Goal: Information Seeking & Learning: Learn about a topic

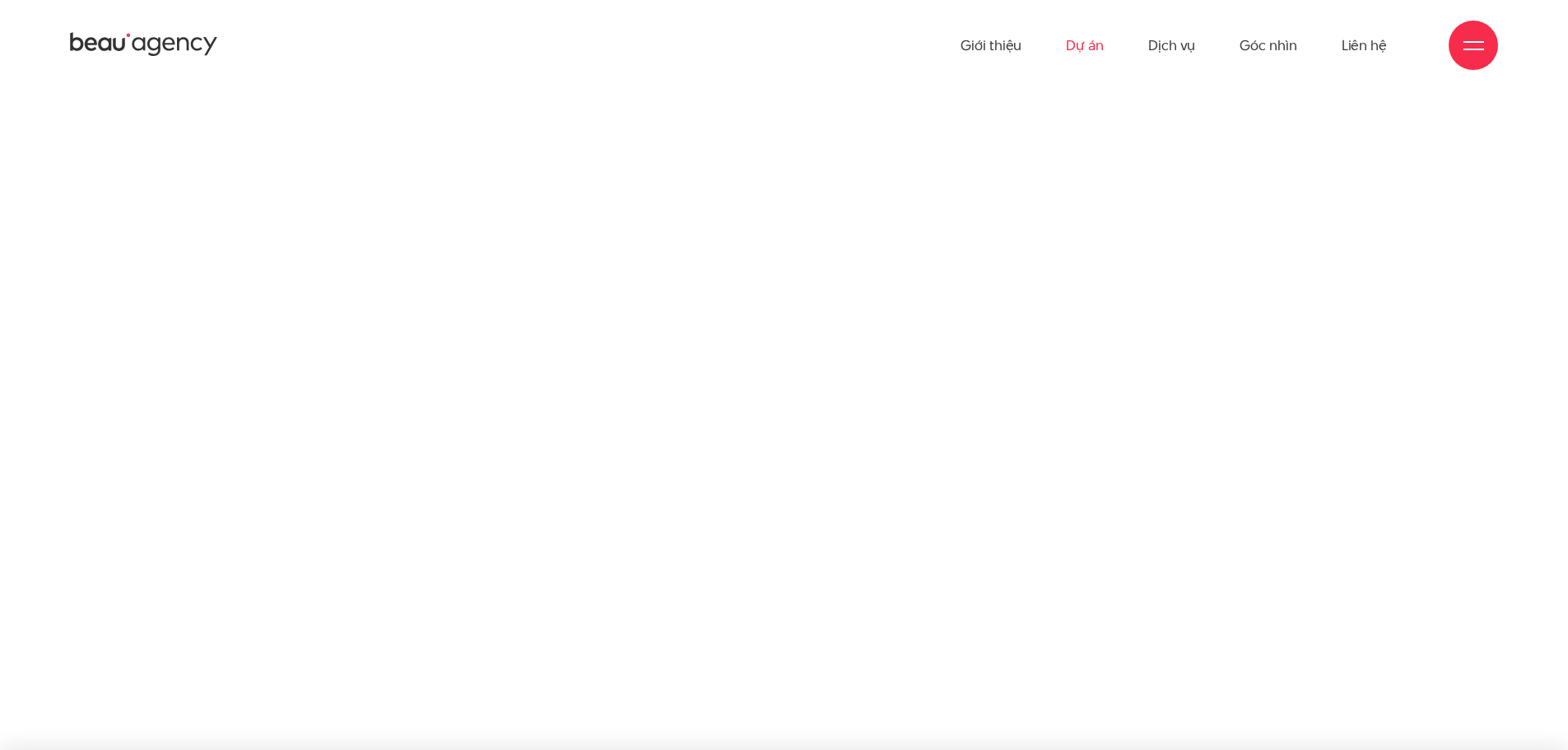
click at [1093, 48] on link "Dự án" at bounding box center [1084, 45] width 38 height 91
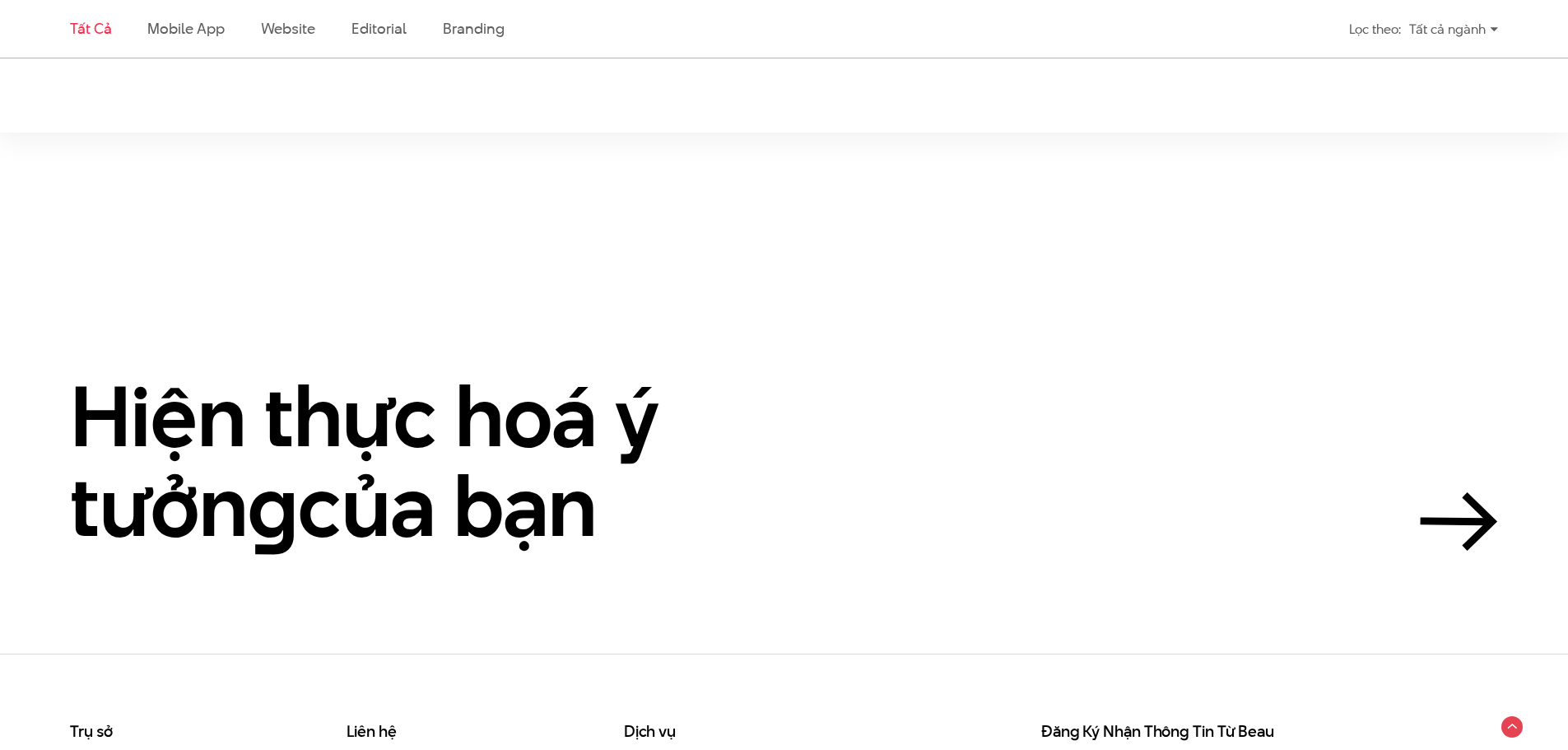
scroll to position [4280, 0]
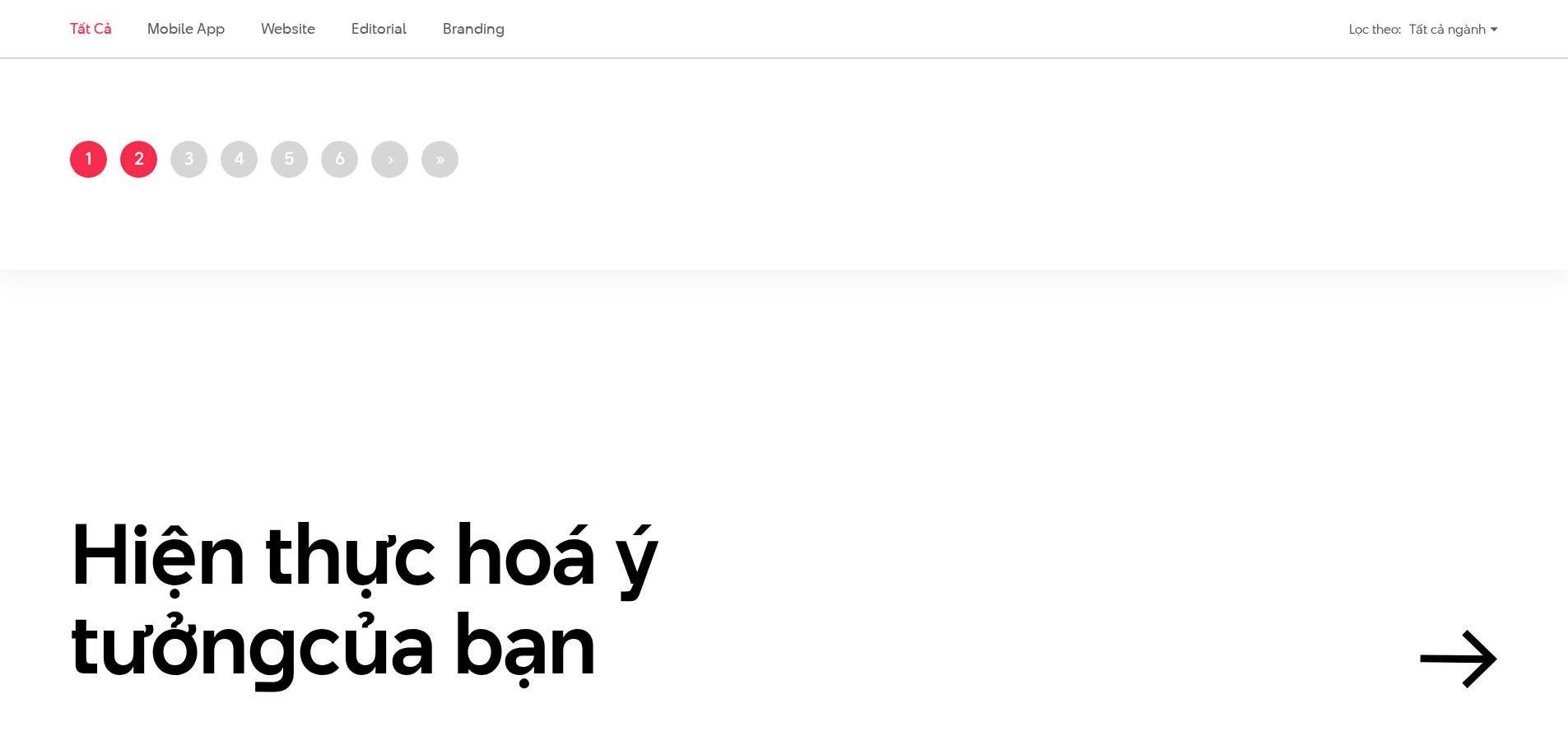
click at [139, 151] on link "Trang 2" at bounding box center [139, 159] width 37 height 37
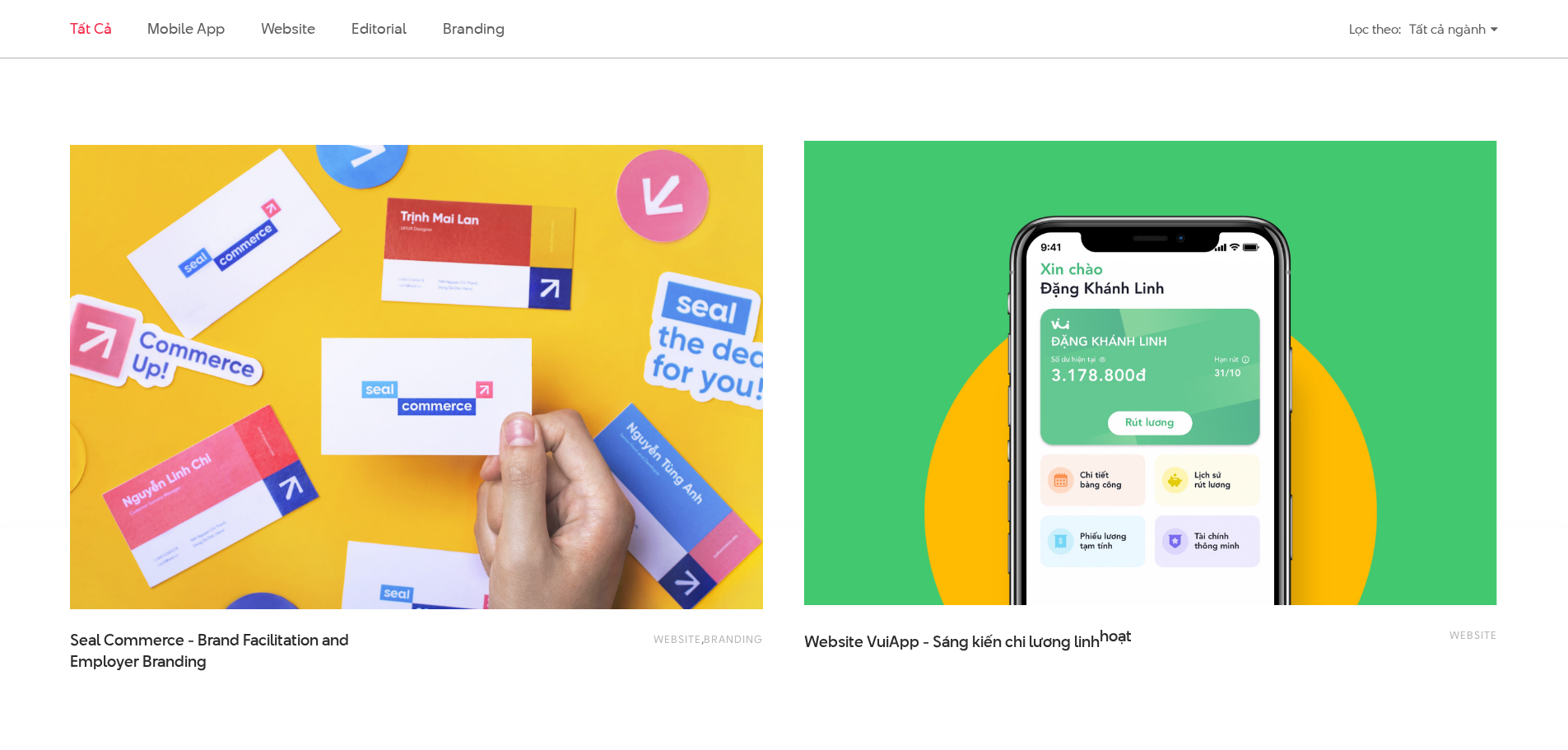
scroll to position [3951, 0]
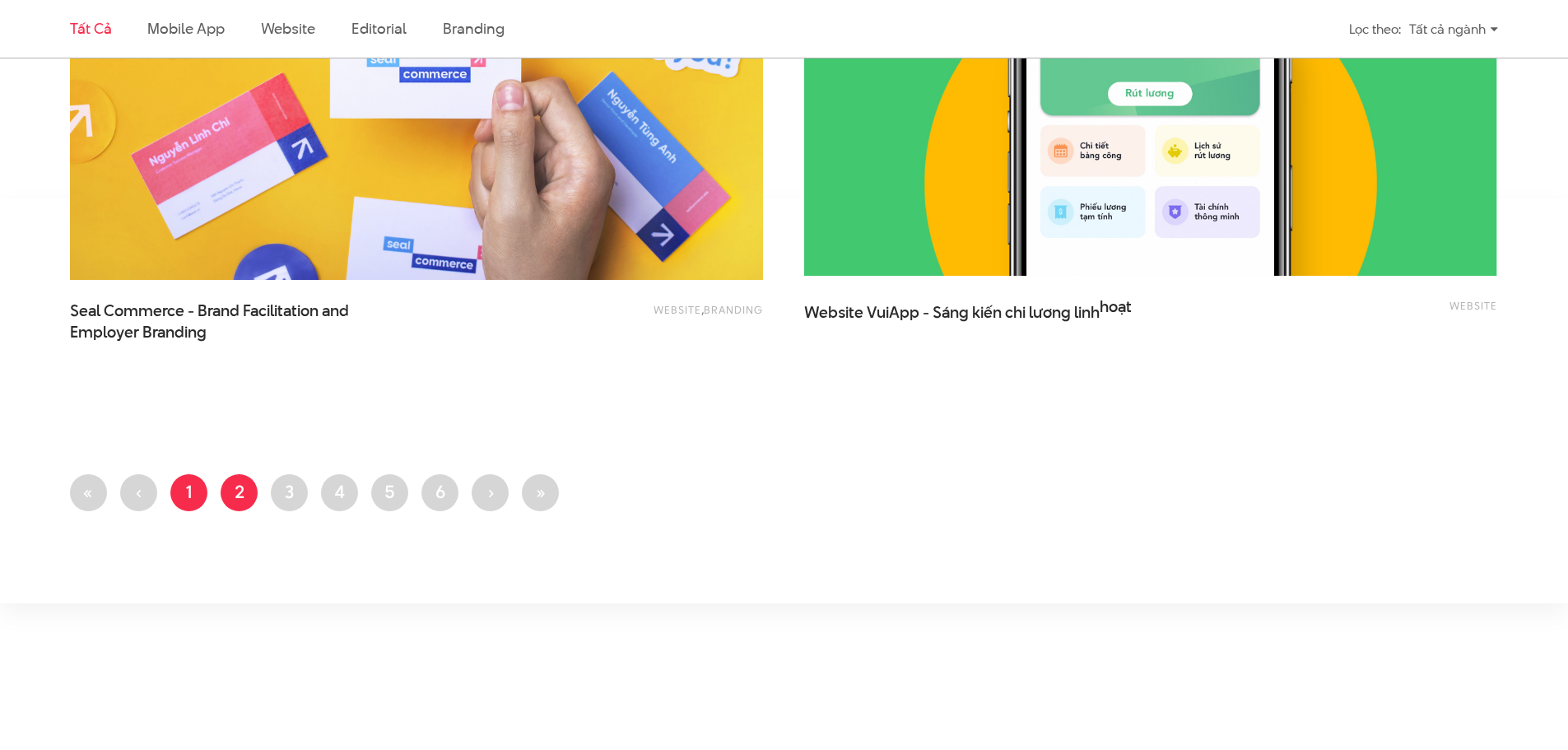
click at [183, 500] on link "Trang 1" at bounding box center [189, 493] width 37 height 37
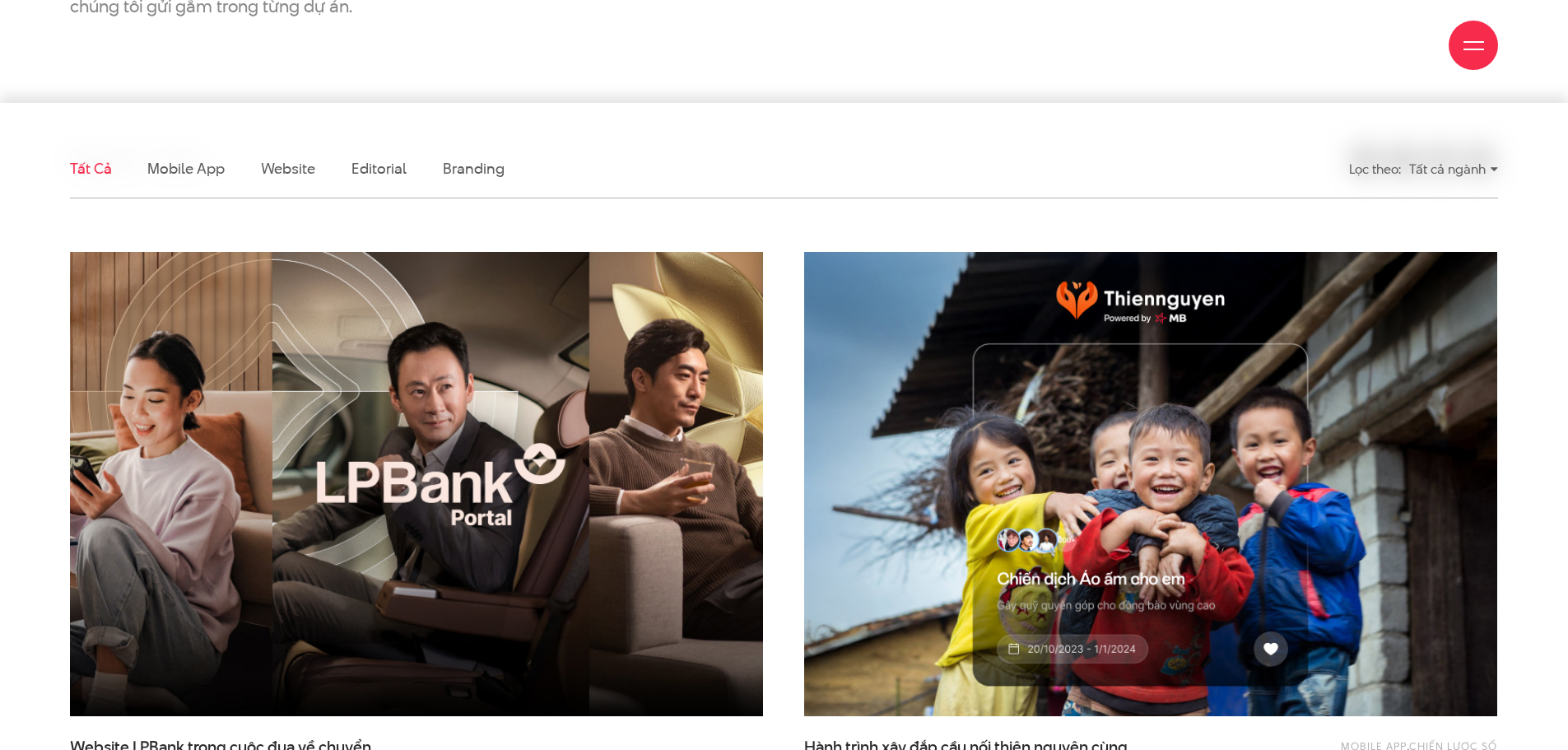
scroll to position [412, 0]
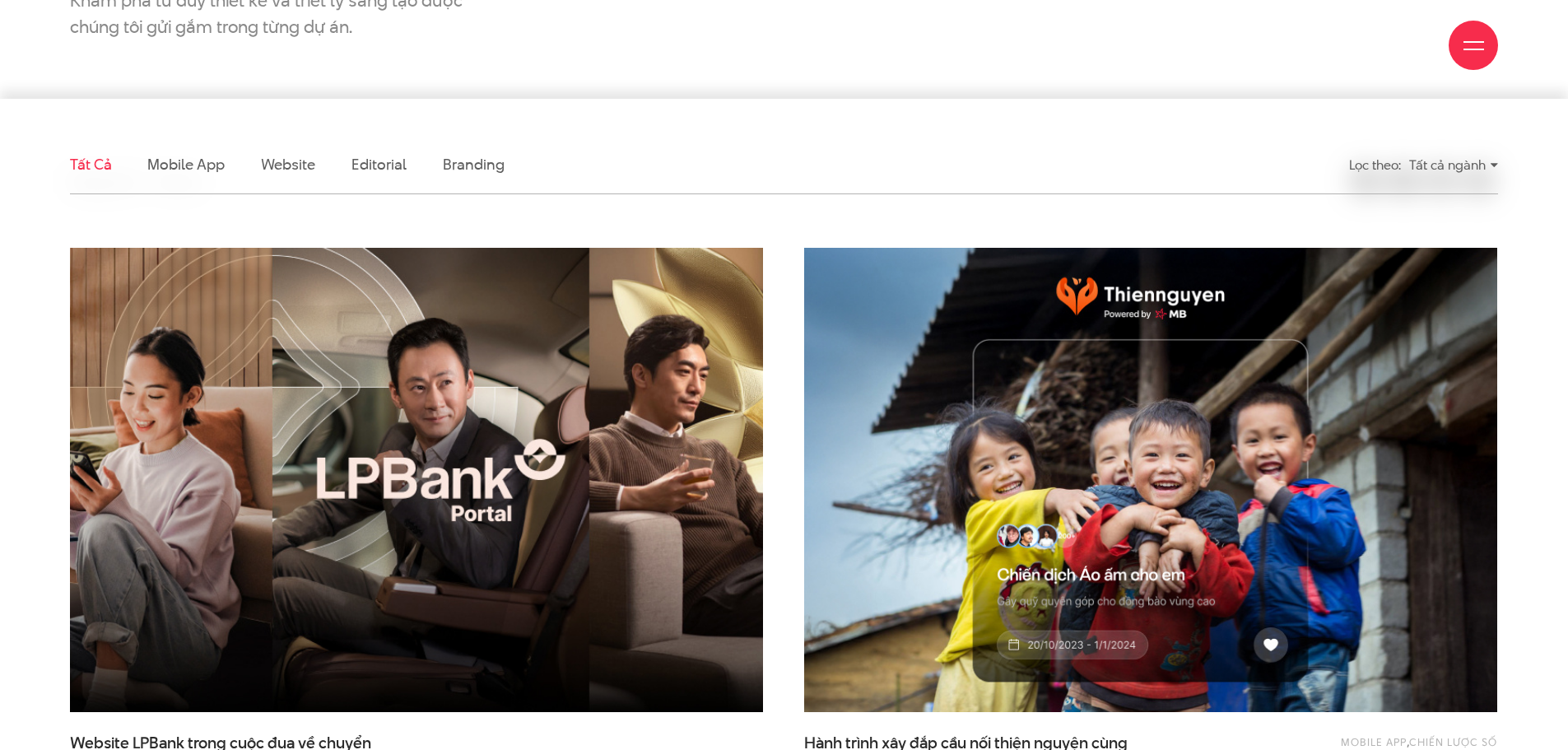
click at [411, 559] on img at bounding box center [416, 480] width 762 height 511
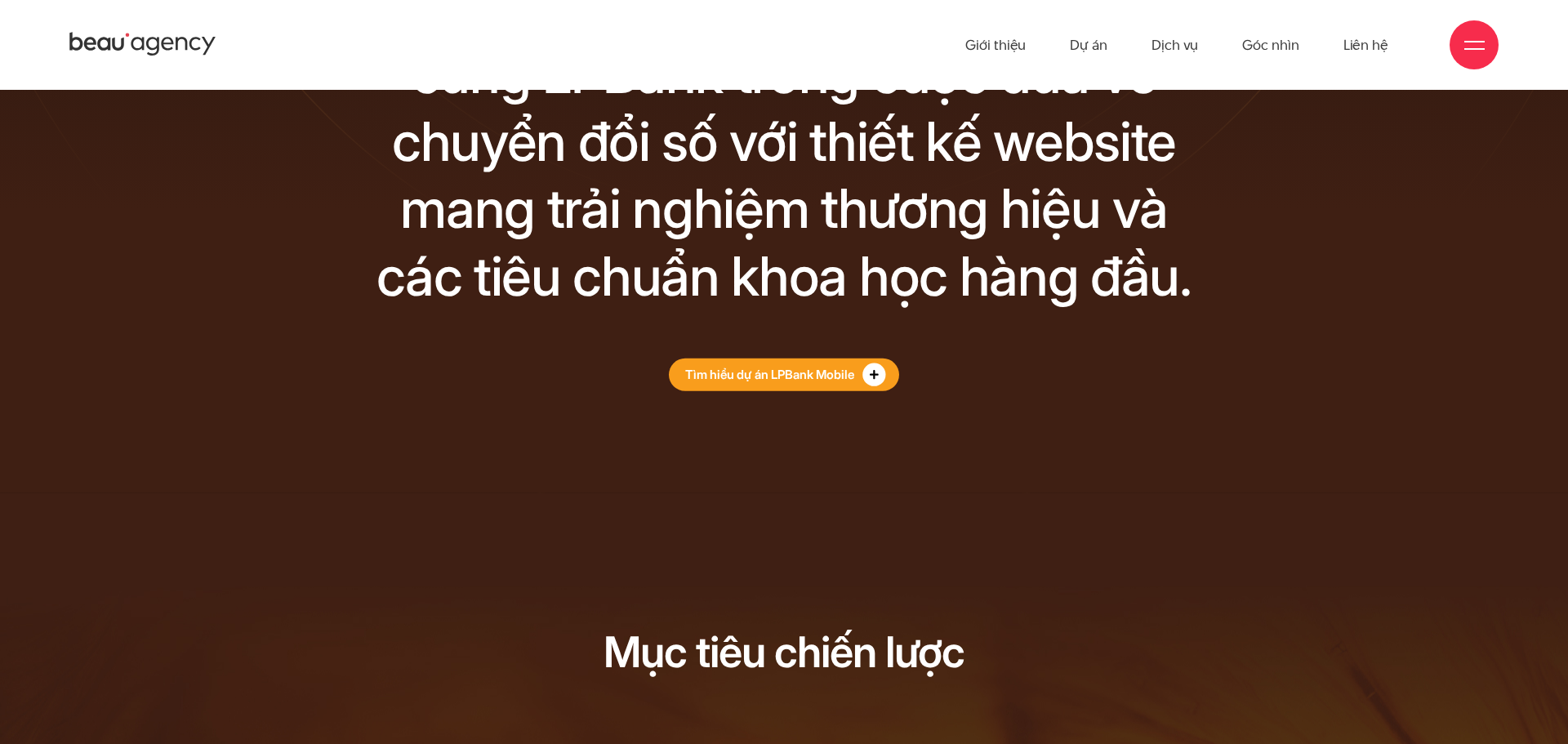
click at [880, 359] on div "Beau Agency tiếp tục đồng hành cùng LPBank trong cuộc đua về chuyển đổi số với …" at bounding box center [784, 182] width 919 height 419
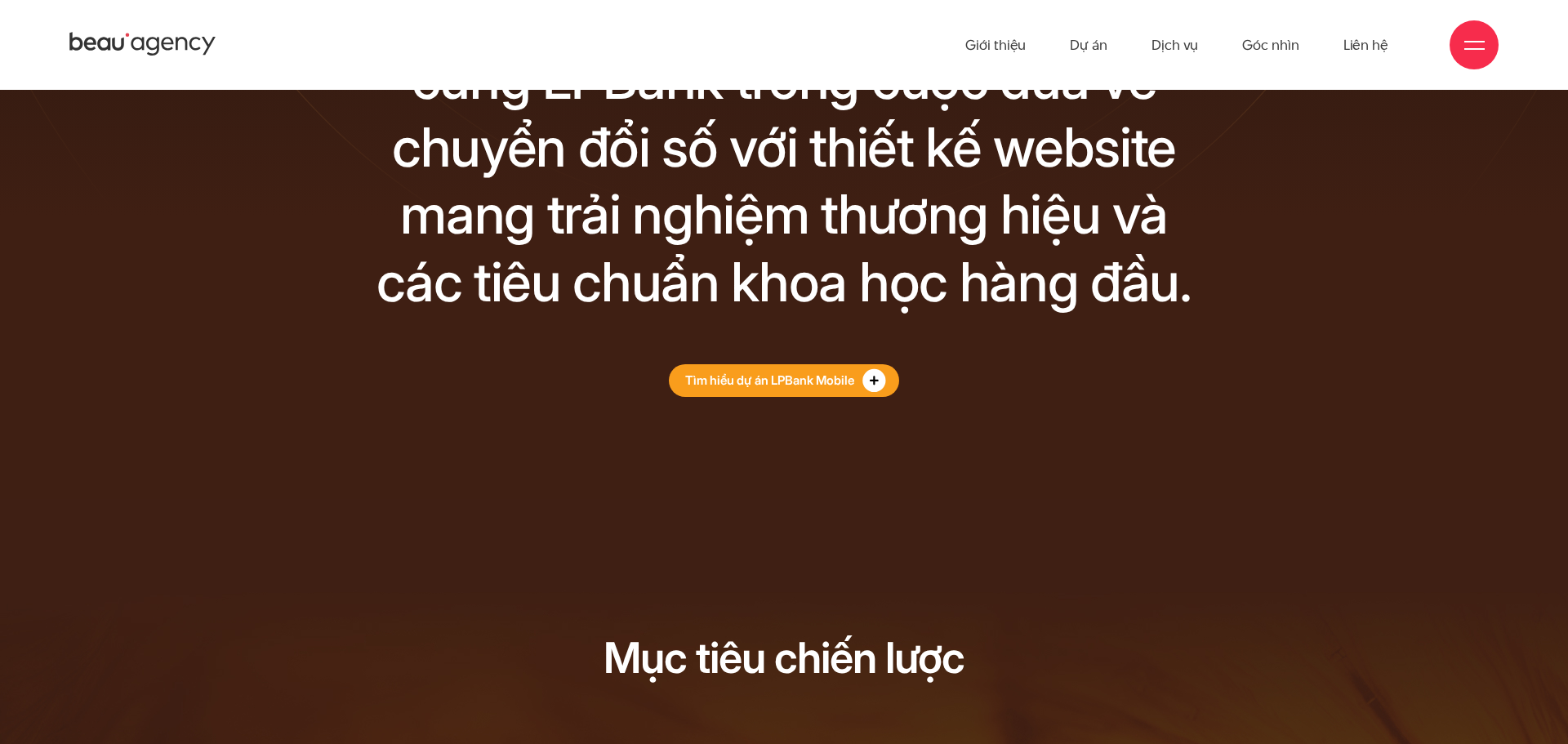
click at [871, 388] on icon at bounding box center [874, 381] width 24 height 25
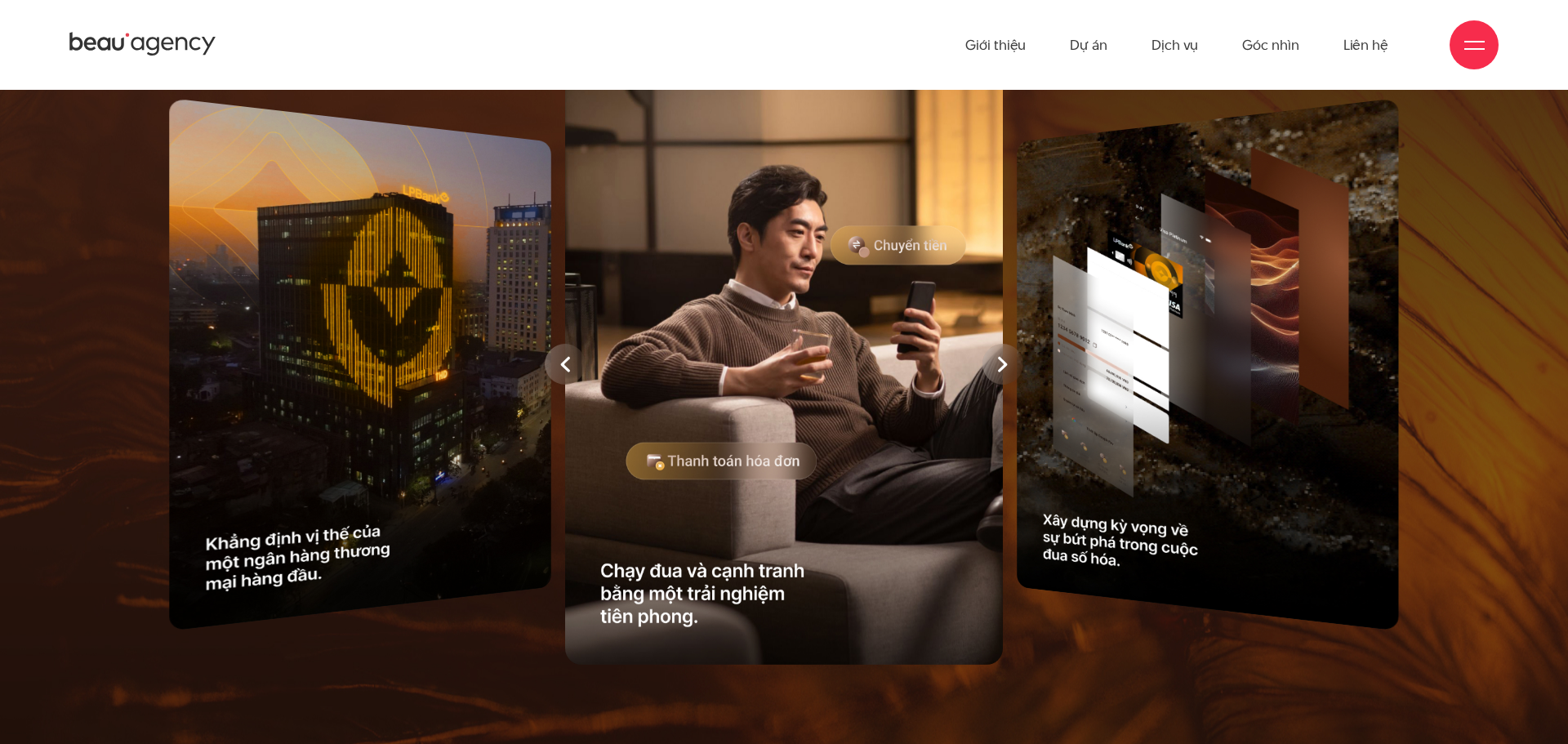
click at [1272, 403] on div at bounding box center [784, 364] width 1363 height 618
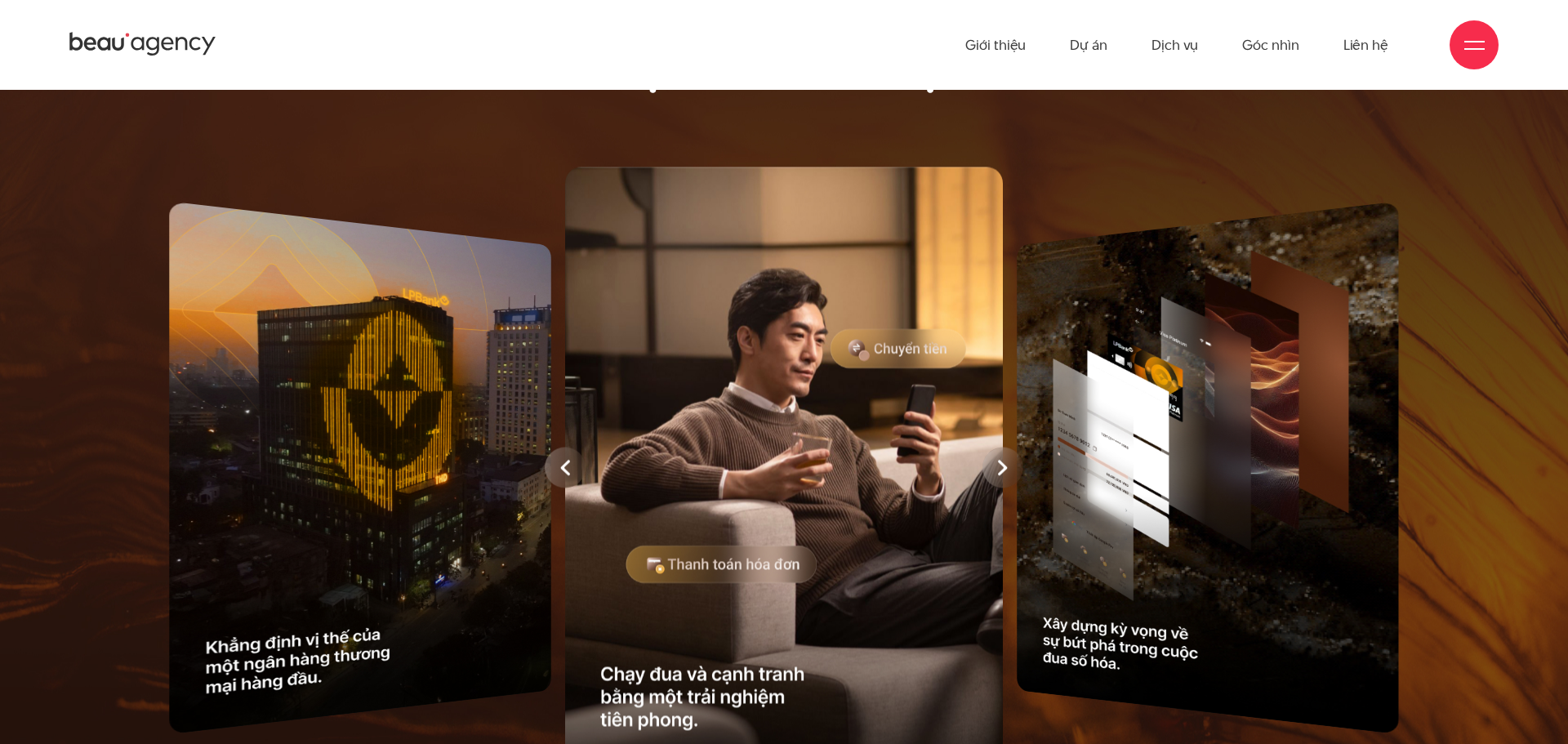
click at [1005, 470] on icon at bounding box center [1002, 468] width 9 height 15
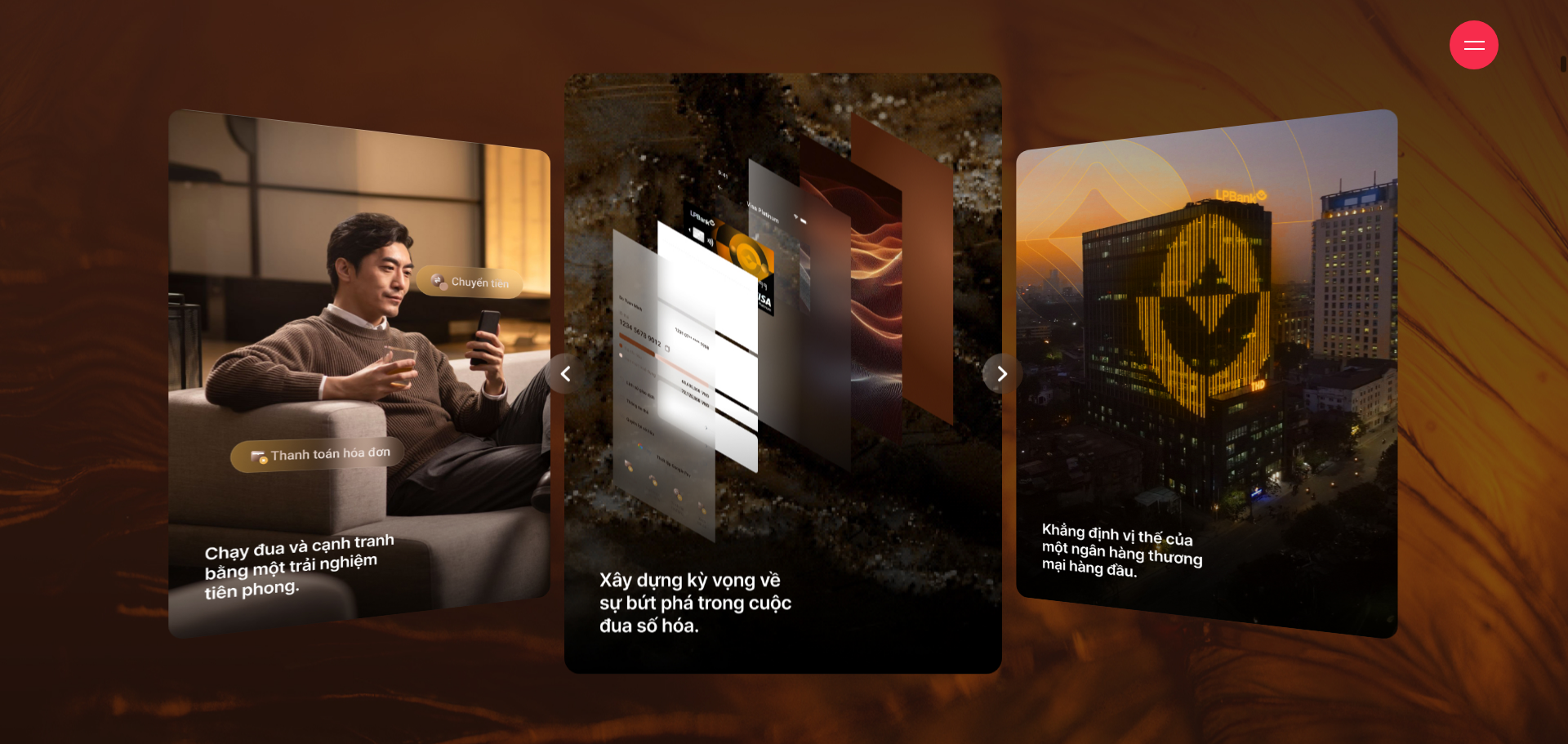
click at [1009, 386] on div at bounding box center [1003, 373] width 41 height 41
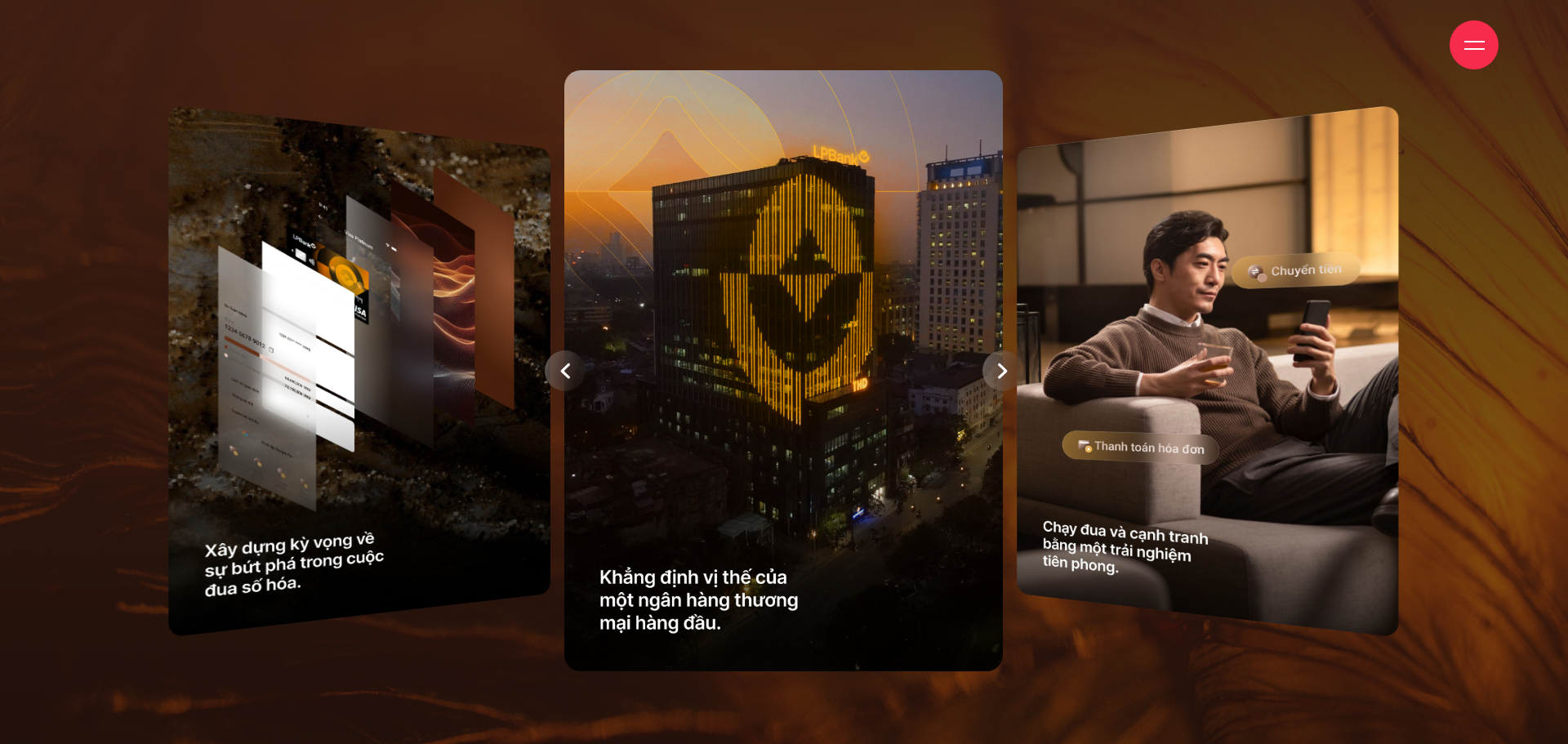
click at [1010, 373] on div at bounding box center [1003, 370] width 41 height 41
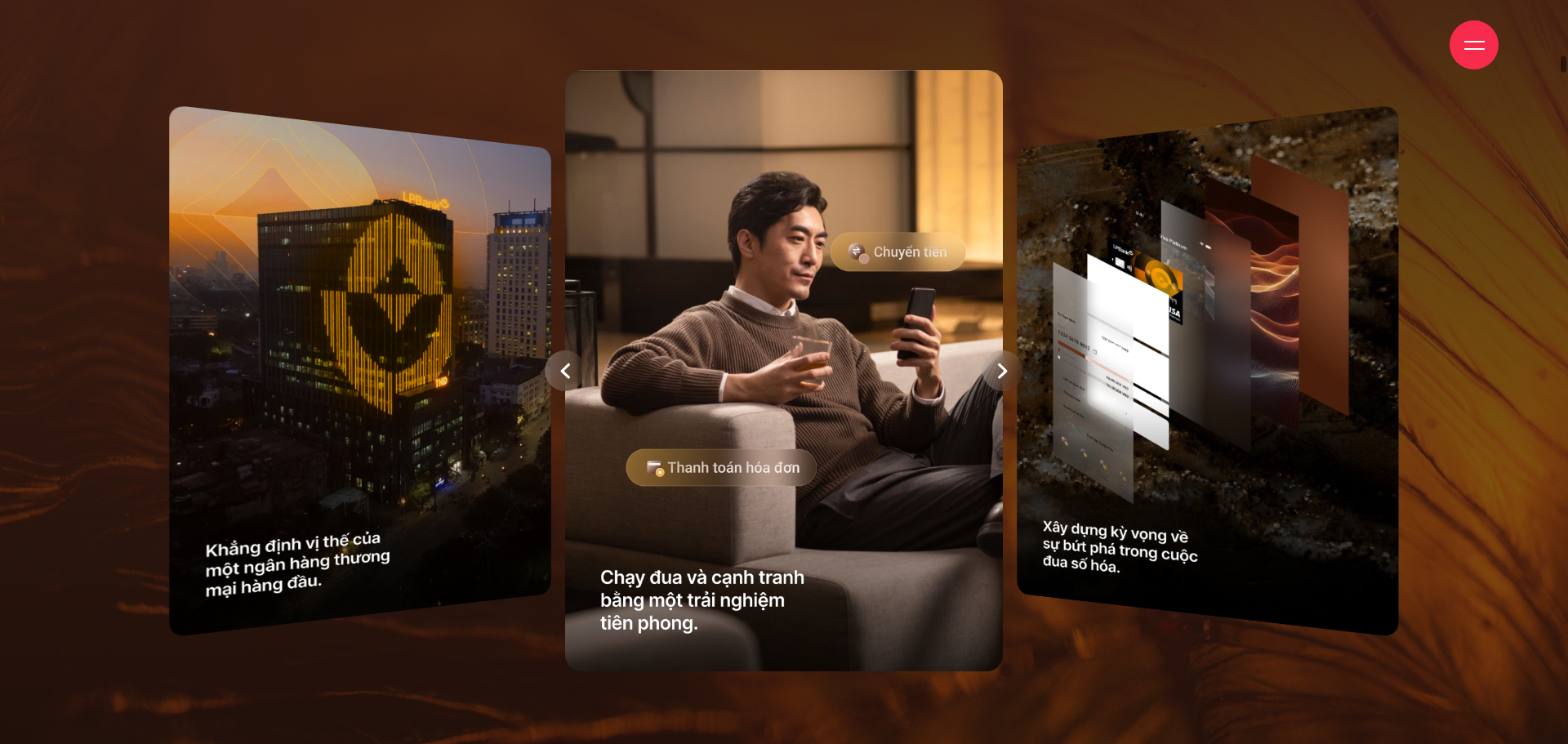
click at [1005, 367] on icon at bounding box center [1003, 370] width 10 height 16
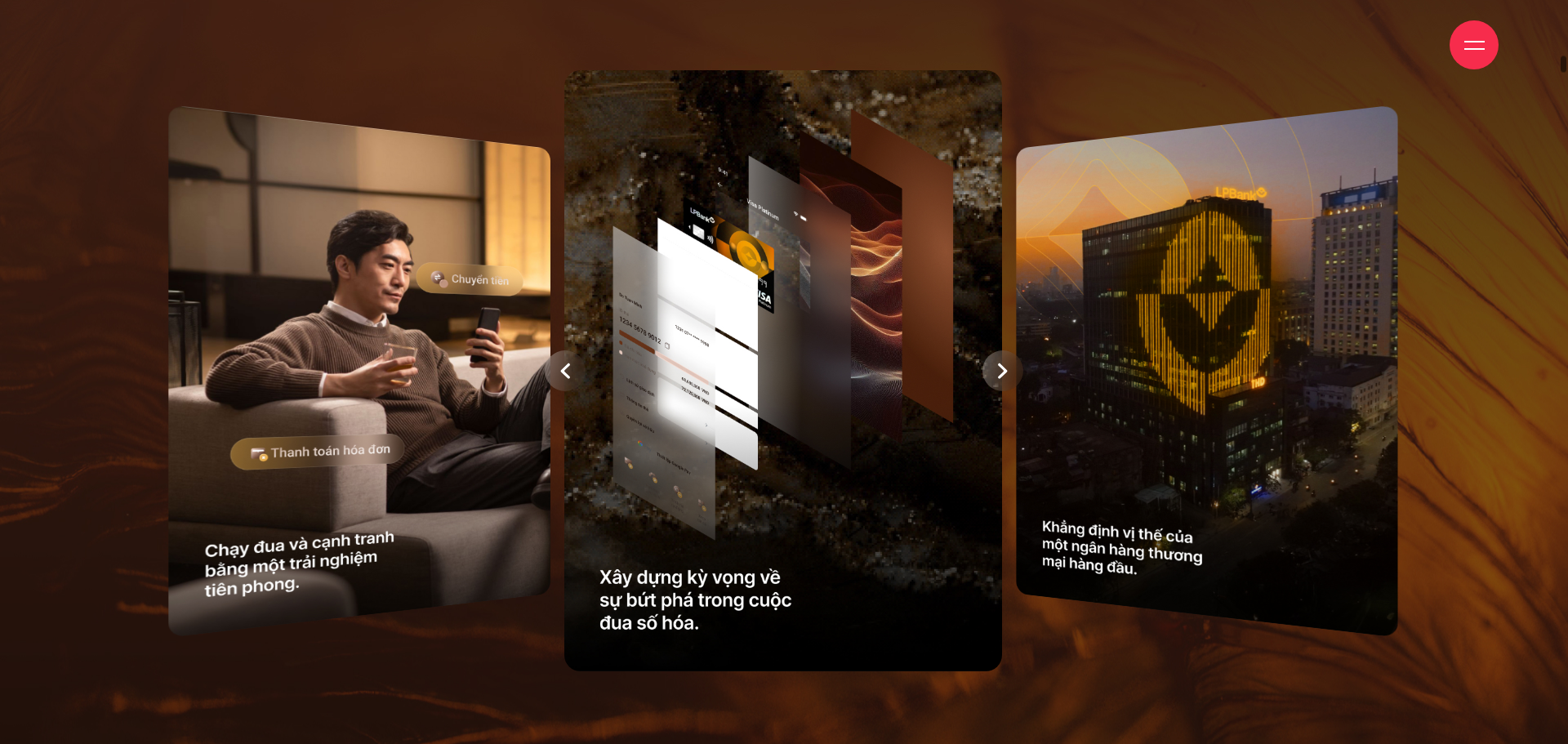
click at [1005, 367] on icon at bounding box center [1003, 370] width 10 height 16
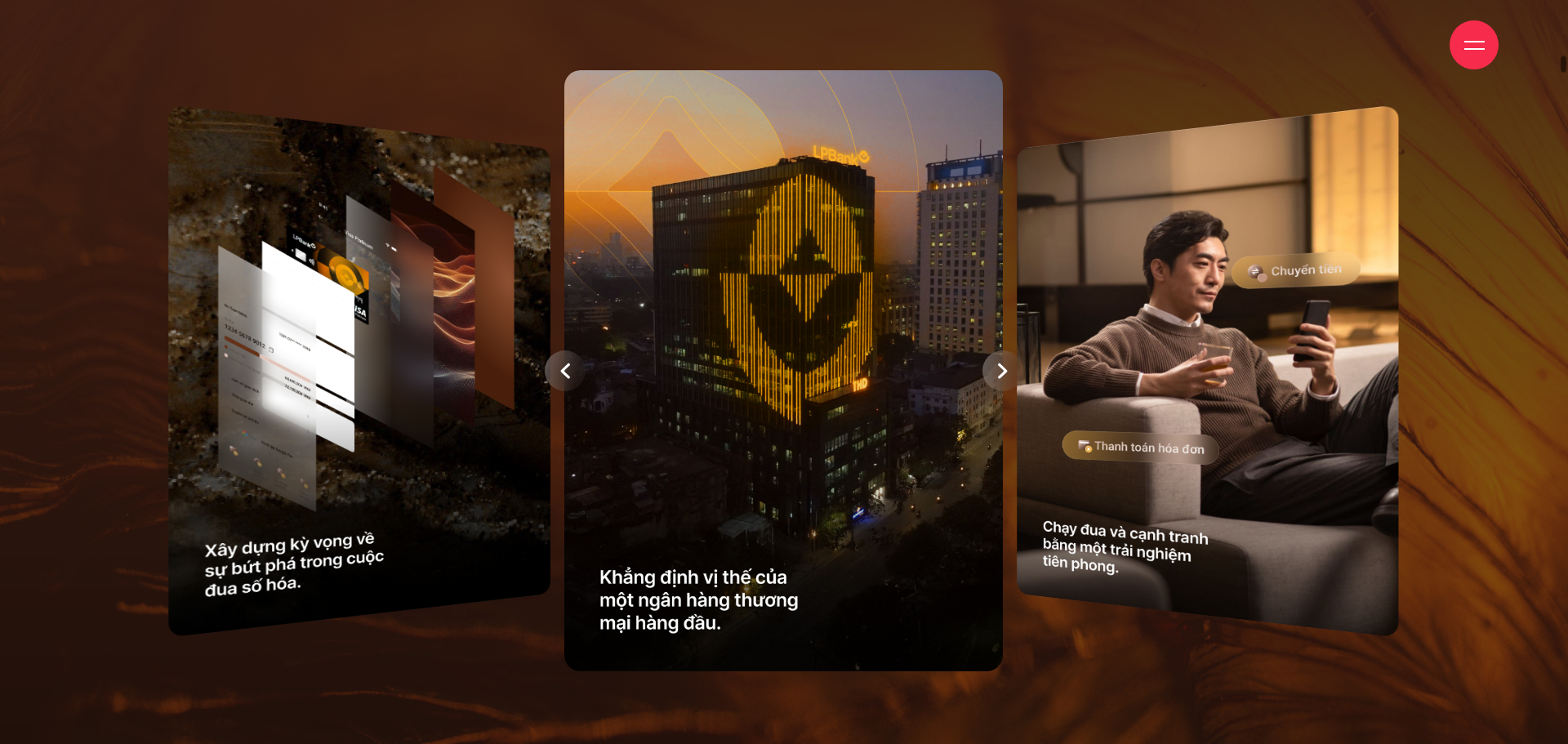
click at [1005, 367] on div at bounding box center [784, 371] width 1363 height 618
click at [1005, 367] on icon at bounding box center [1003, 370] width 10 height 16
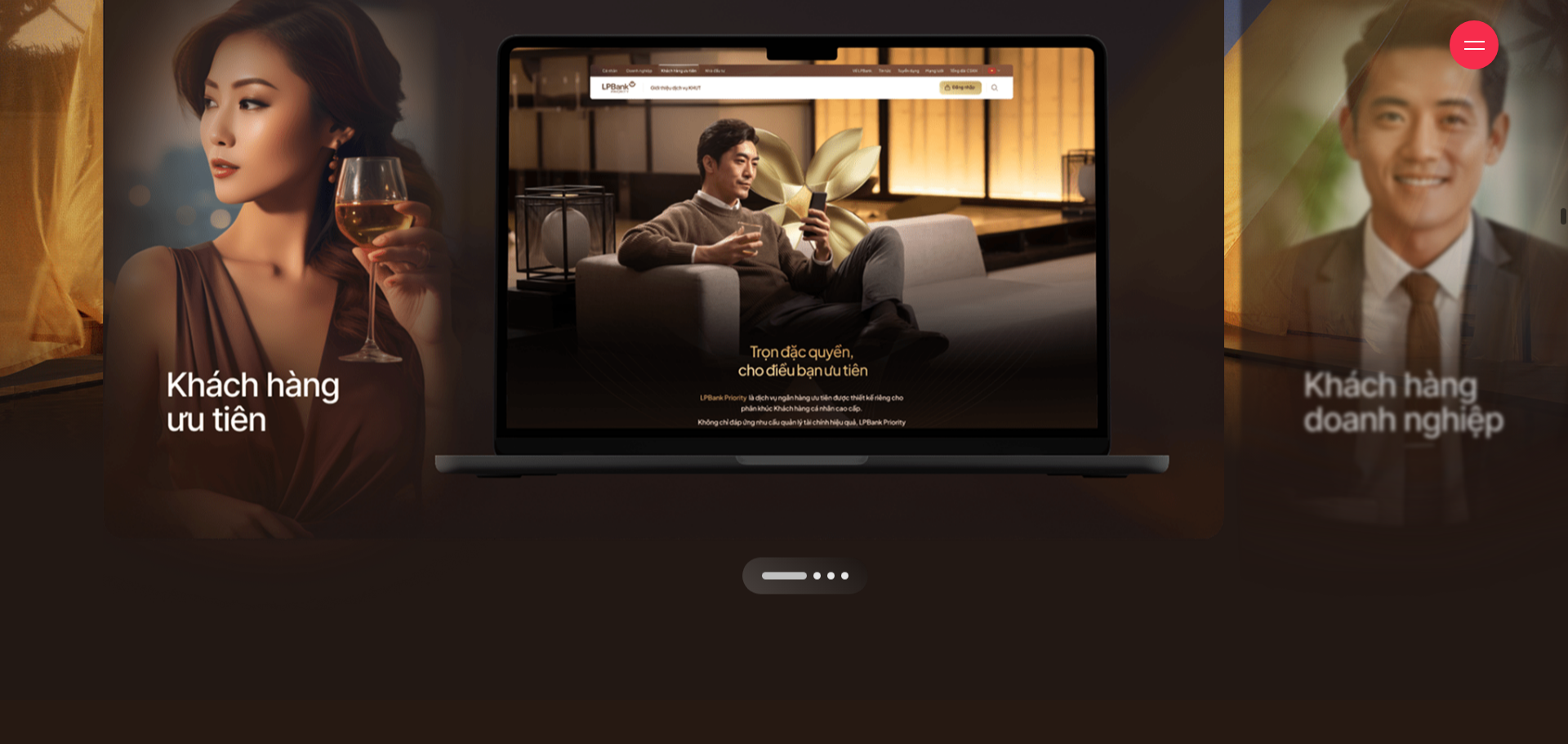
drag, startPoint x: 1078, startPoint y: 325, endPoint x: 856, endPoint y: 343, distance: 222.7
click at [861, 343] on div "Next slide" at bounding box center [952, 274] width 567 height 640
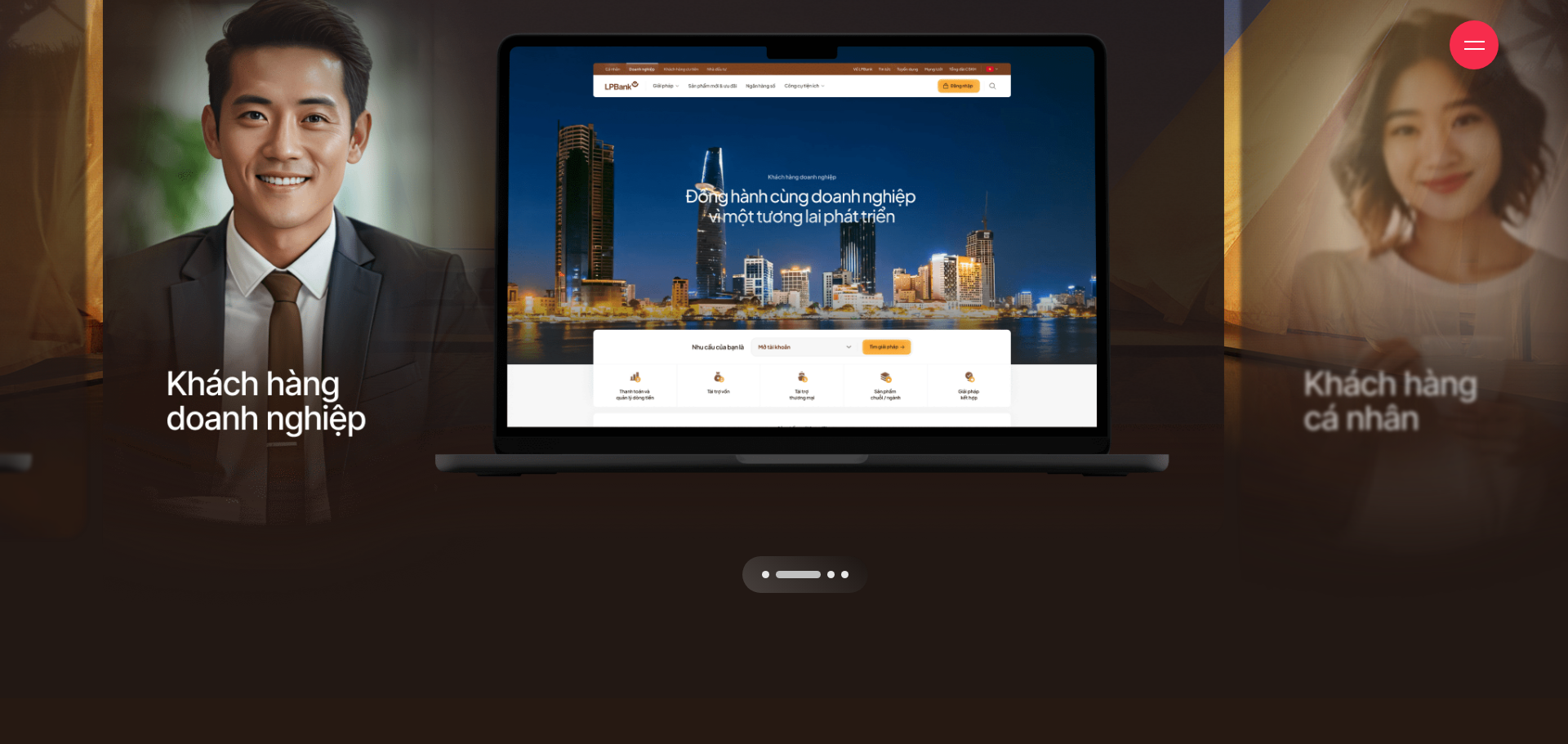
click at [1027, 318] on div "Next slide" at bounding box center [952, 273] width 567 height 640
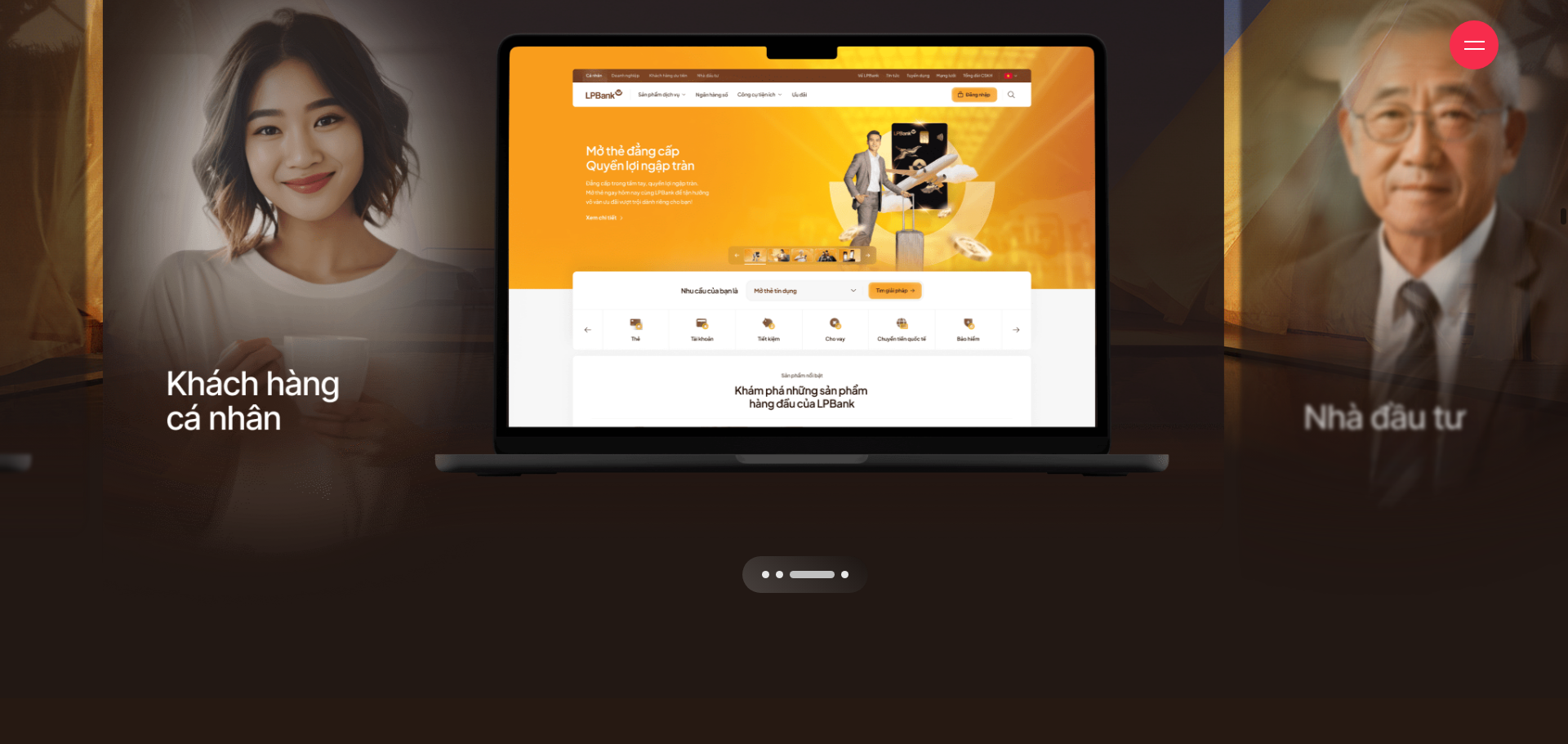
click at [1027, 318] on div "Next slide" at bounding box center [952, 273] width 567 height 640
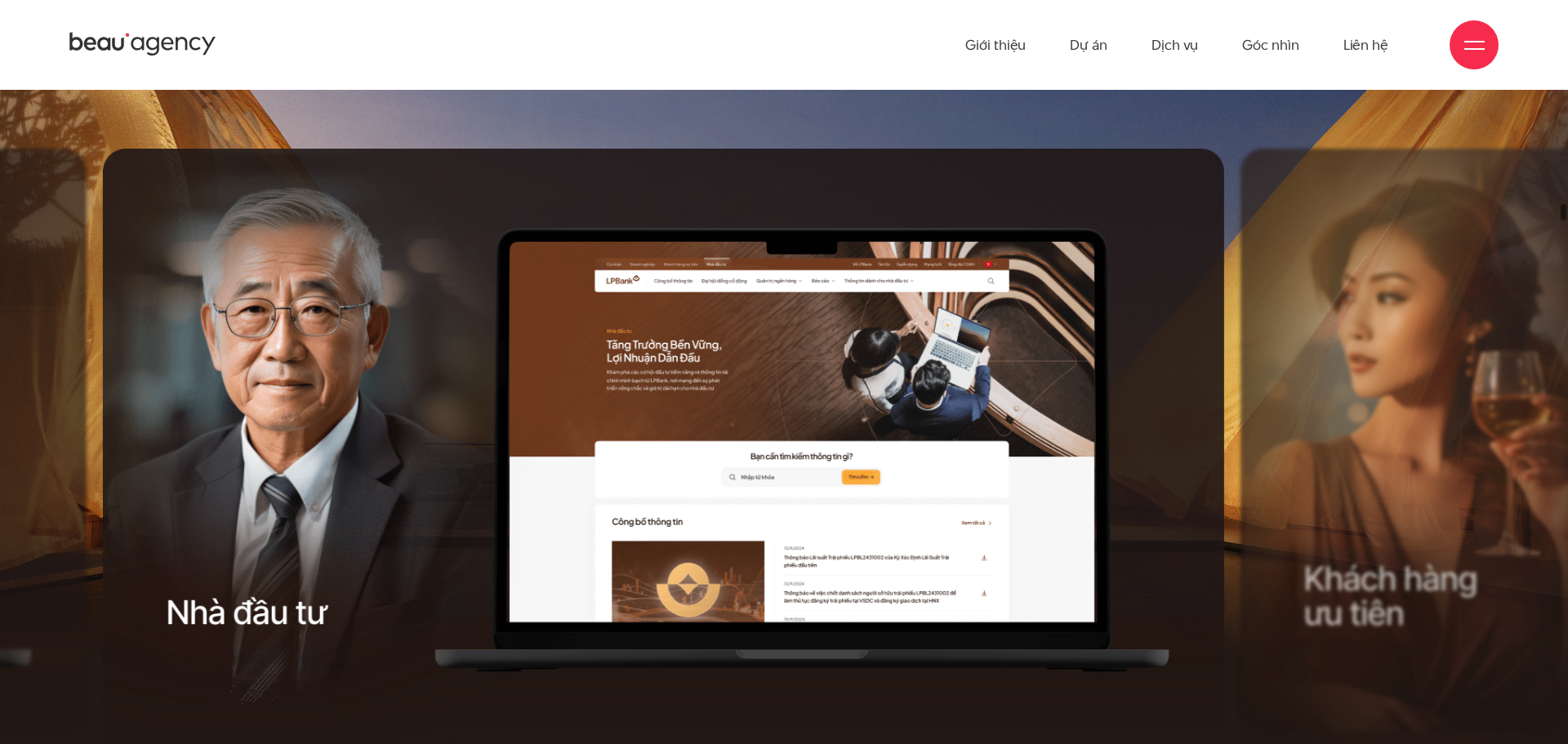
click at [1088, 399] on div "Next slide" at bounding box center [952, 468] width 567 height 640
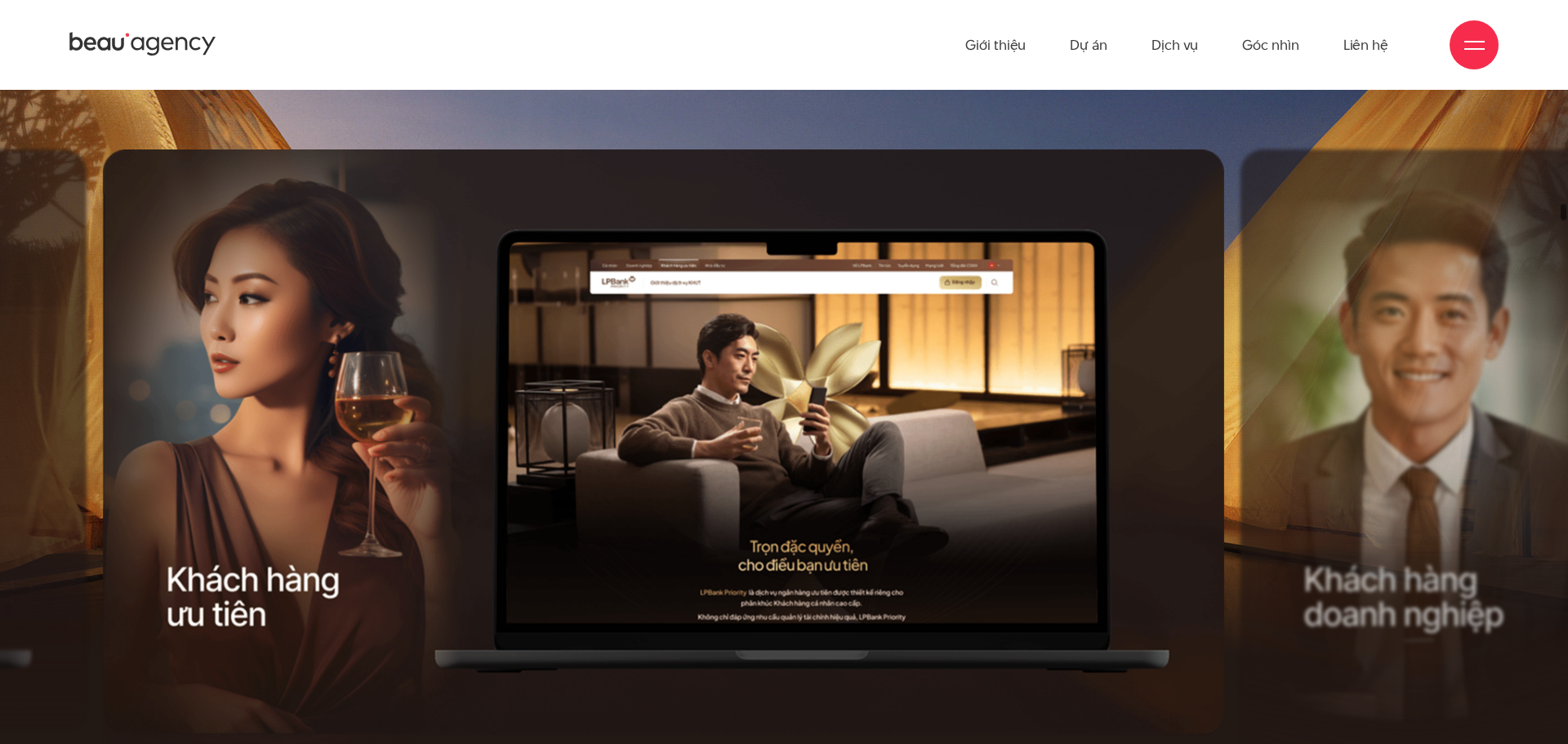
click at [1079, 398] on div "Next slide" at bounding box center [952, 469] width 567 height 640
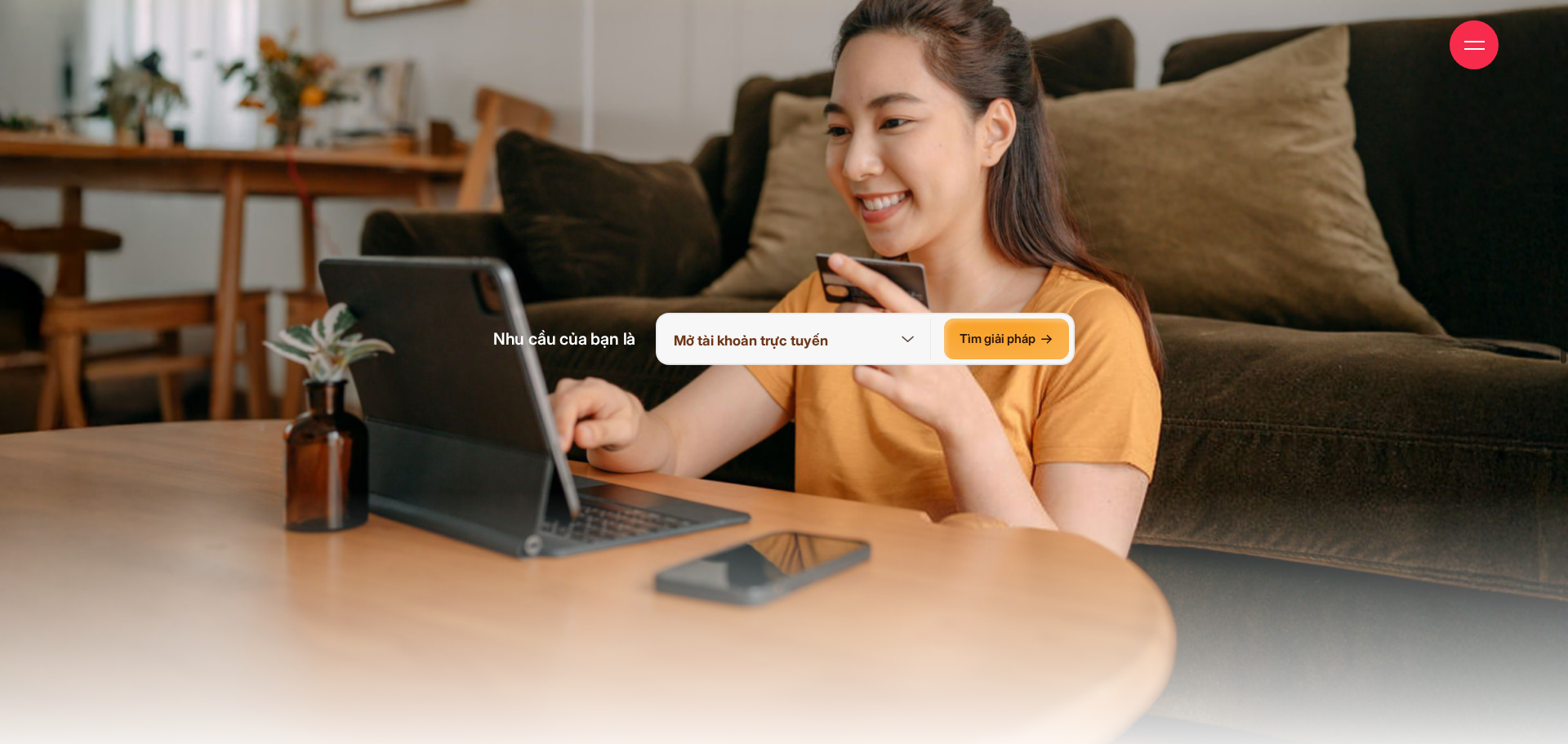
click at [1015, 339] on div "Tìm giải pháp" at bounding box center [1006, 339] width 125 height 41
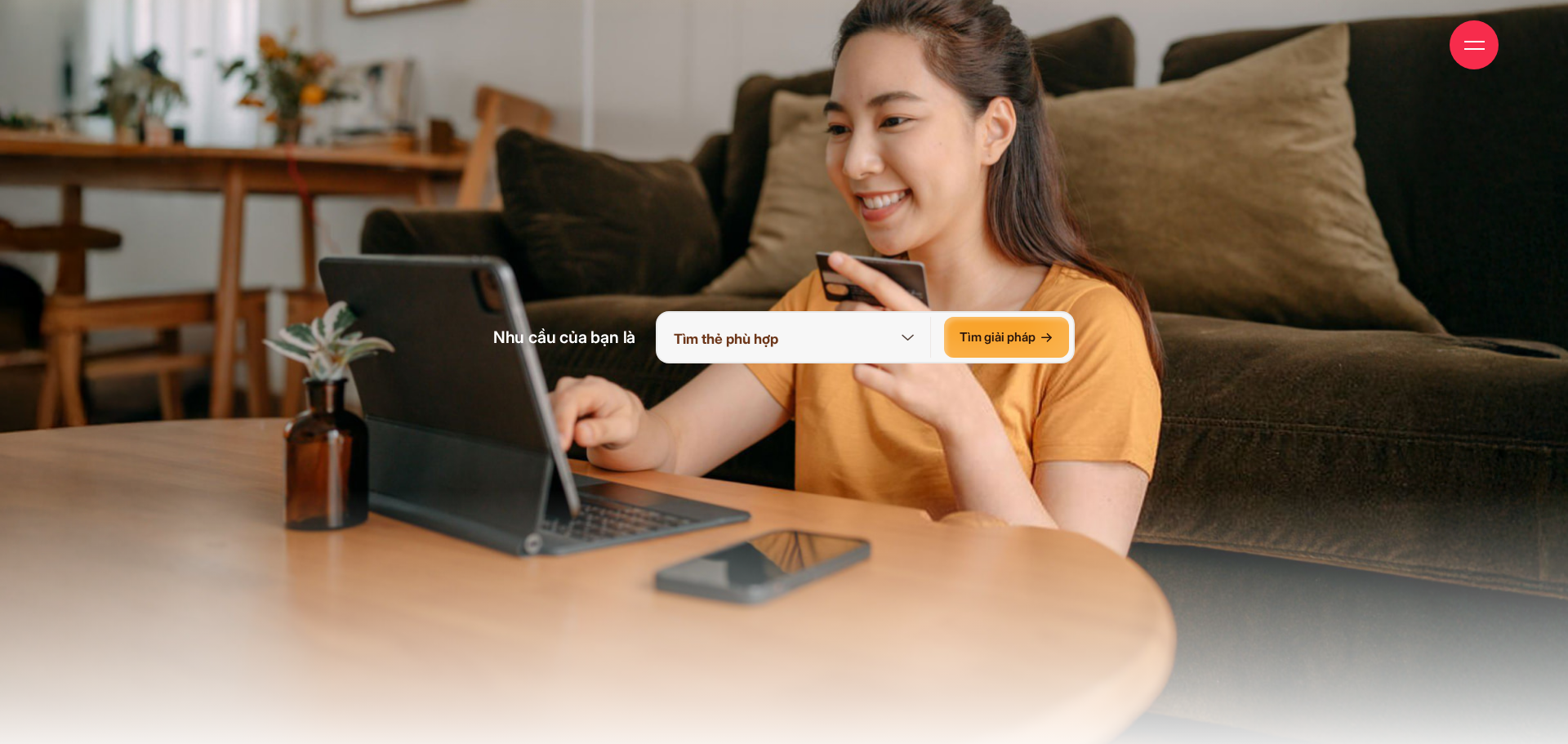
click at [1037, 422] on img at bounding box center [784, 252] width 1568 height 1178
click at [905, 340] on icon at bounding box center [907, 337] width 20 height 20
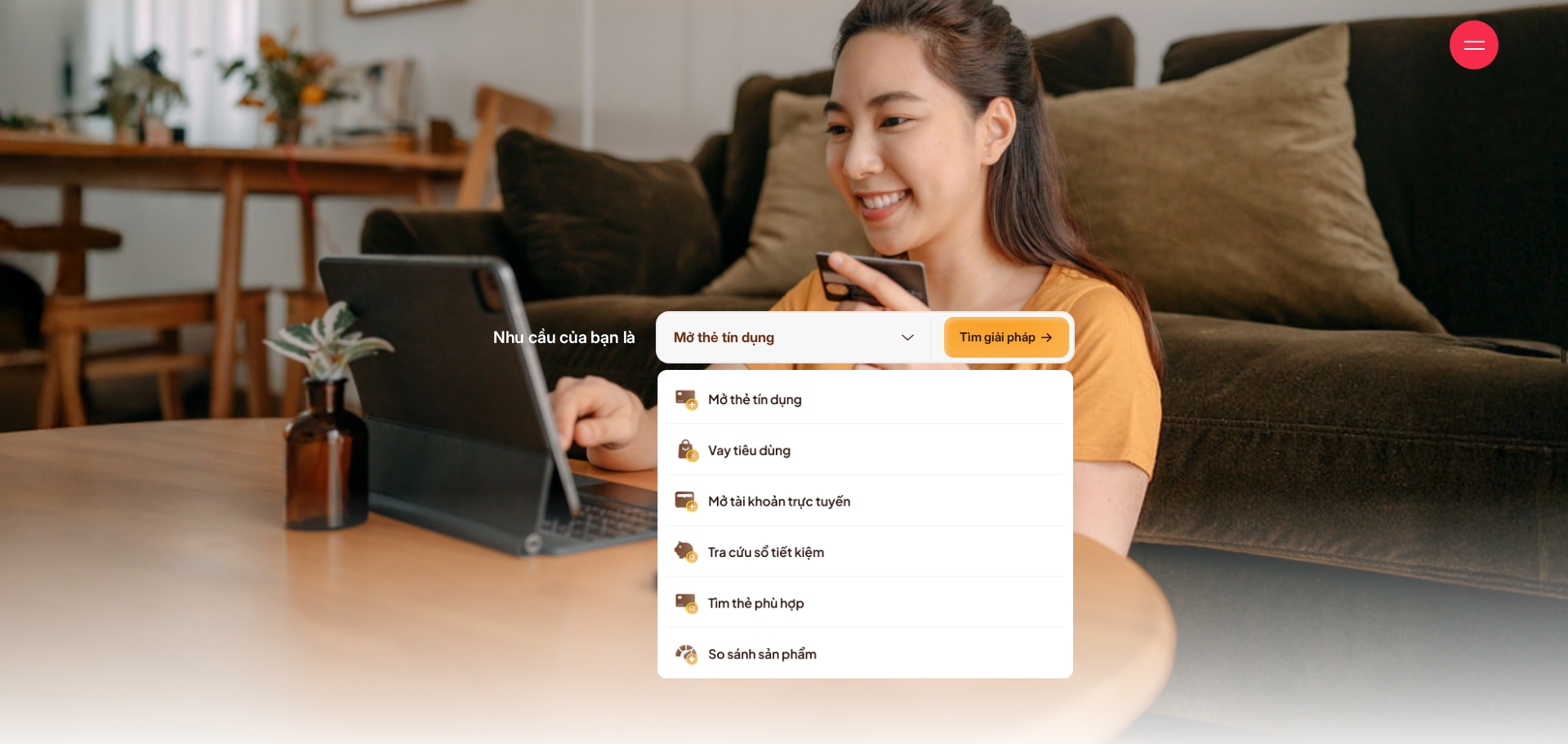
click at [1174, 387] on img at bounding box center [784, 252] width 1568 height 1178
click at [904, 333] on icon at bounding box center [907, 337] width 20 height 20
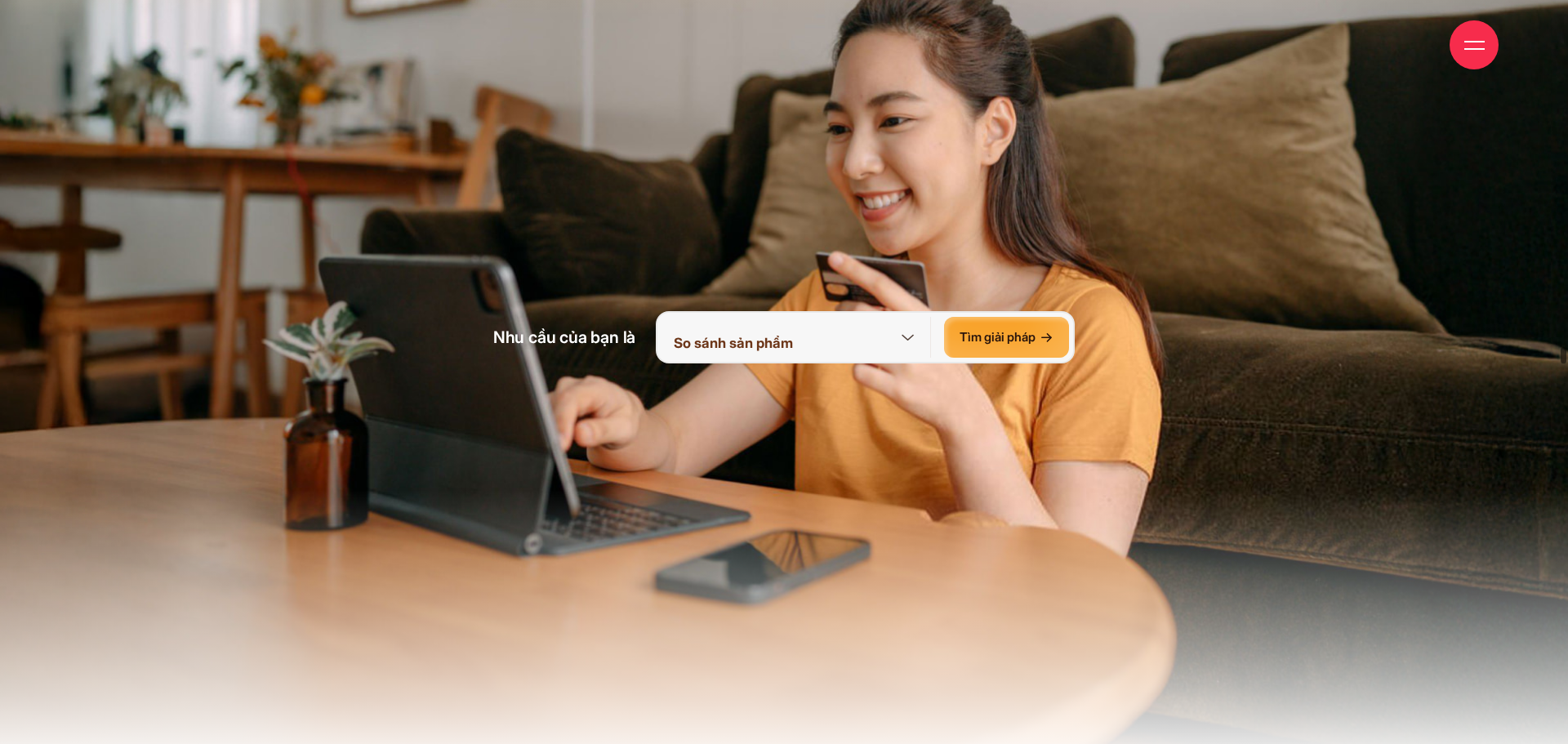
click at [1004, 325] on div "Tìm giải pháp" at bounding box center [1006, 337] width 125 height 41
click at [1029, 338] on div "Tìm giải pháp" at bounding box center [1006, 337] width 125 height 41
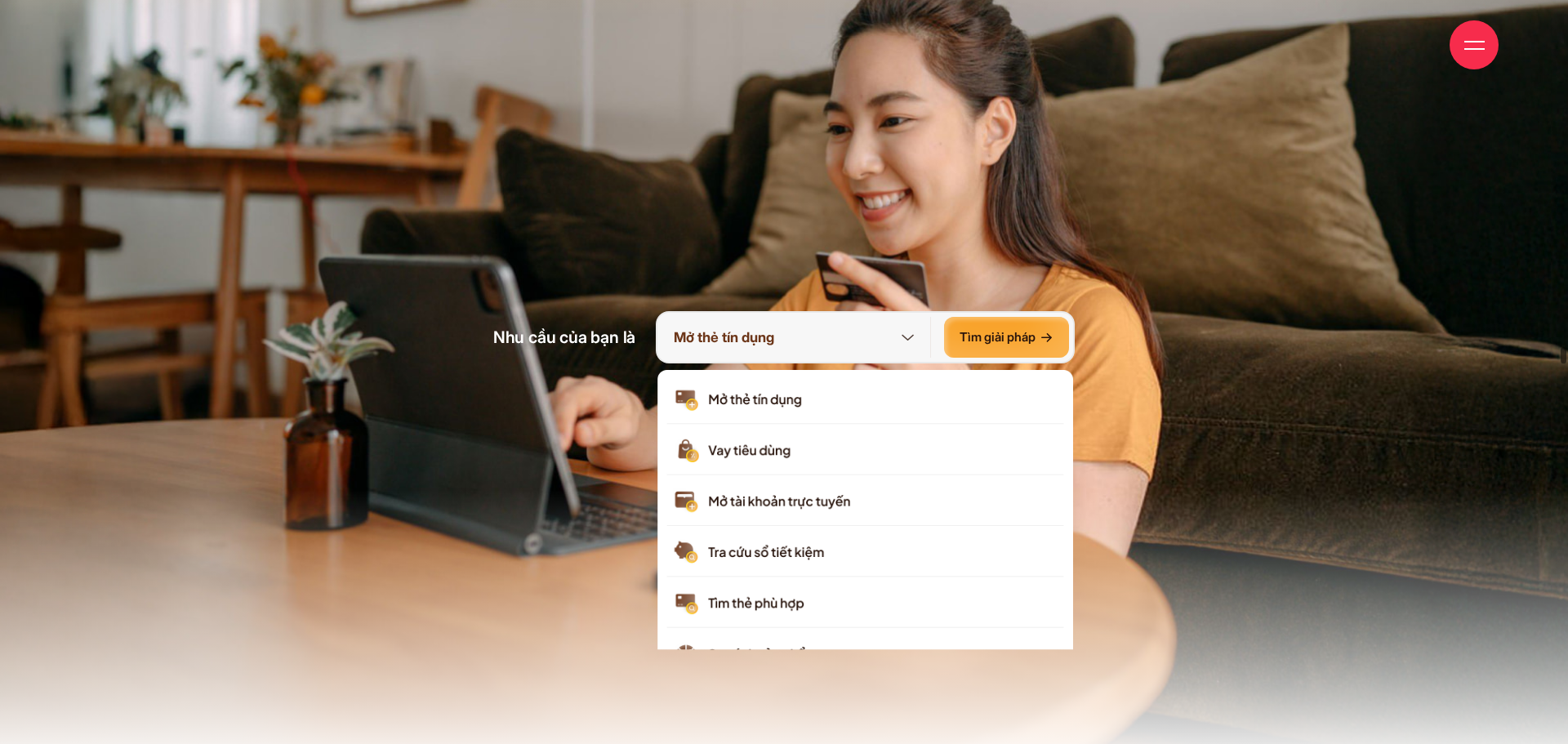
click at [1050, 339] on icon at bounding box center [1050, 337] width 4 height 8
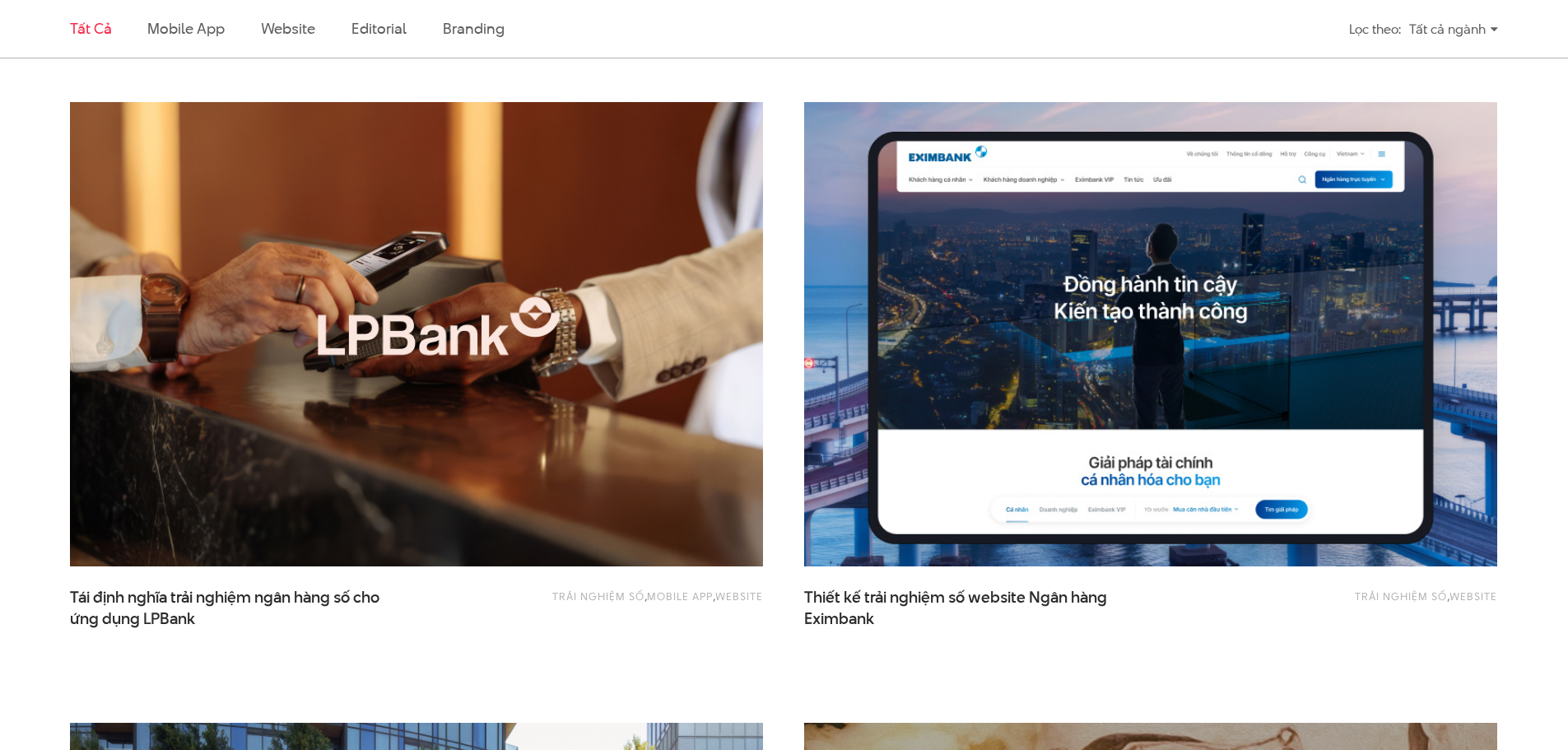
scroll to position [1152, 0]
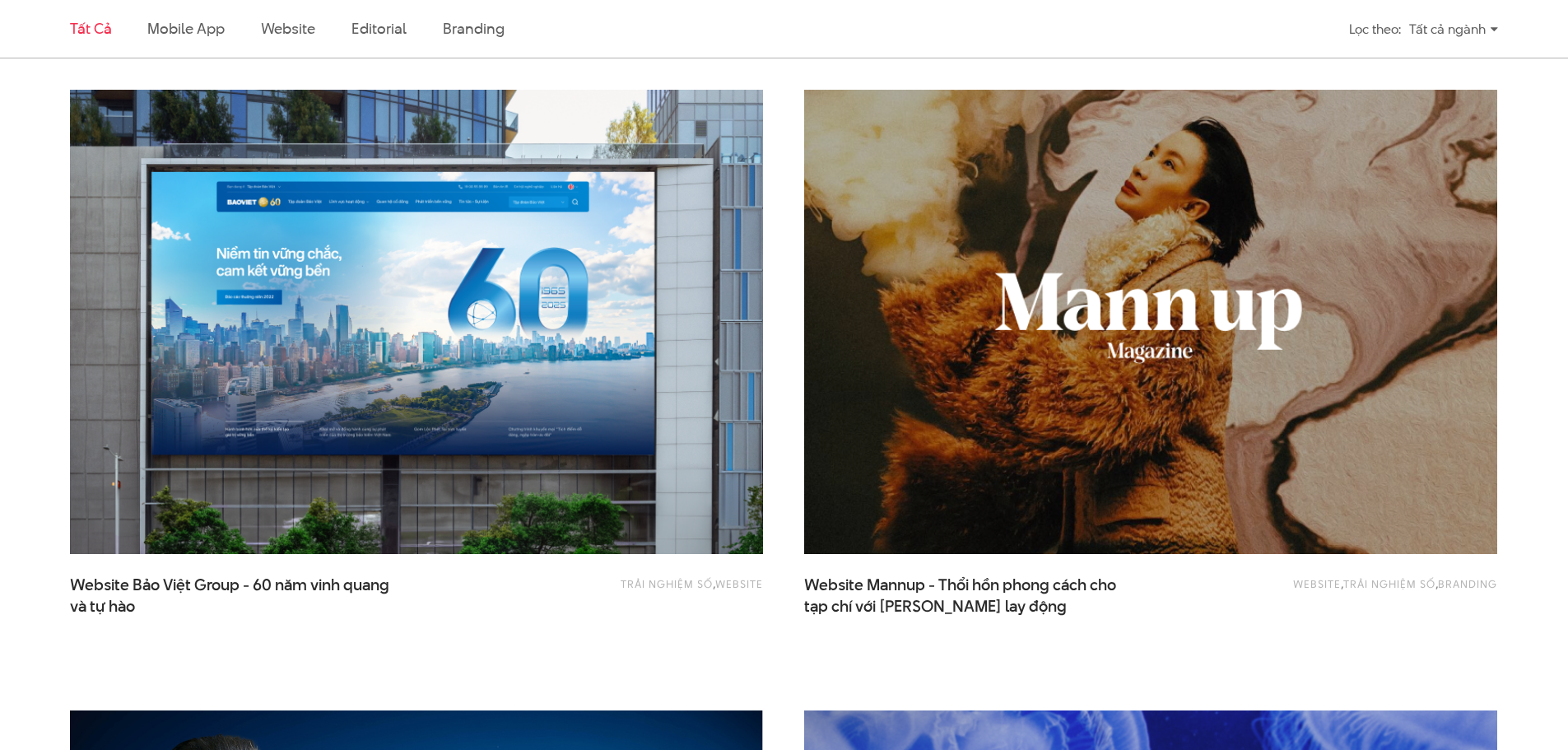
scroll to position [2305, 0]
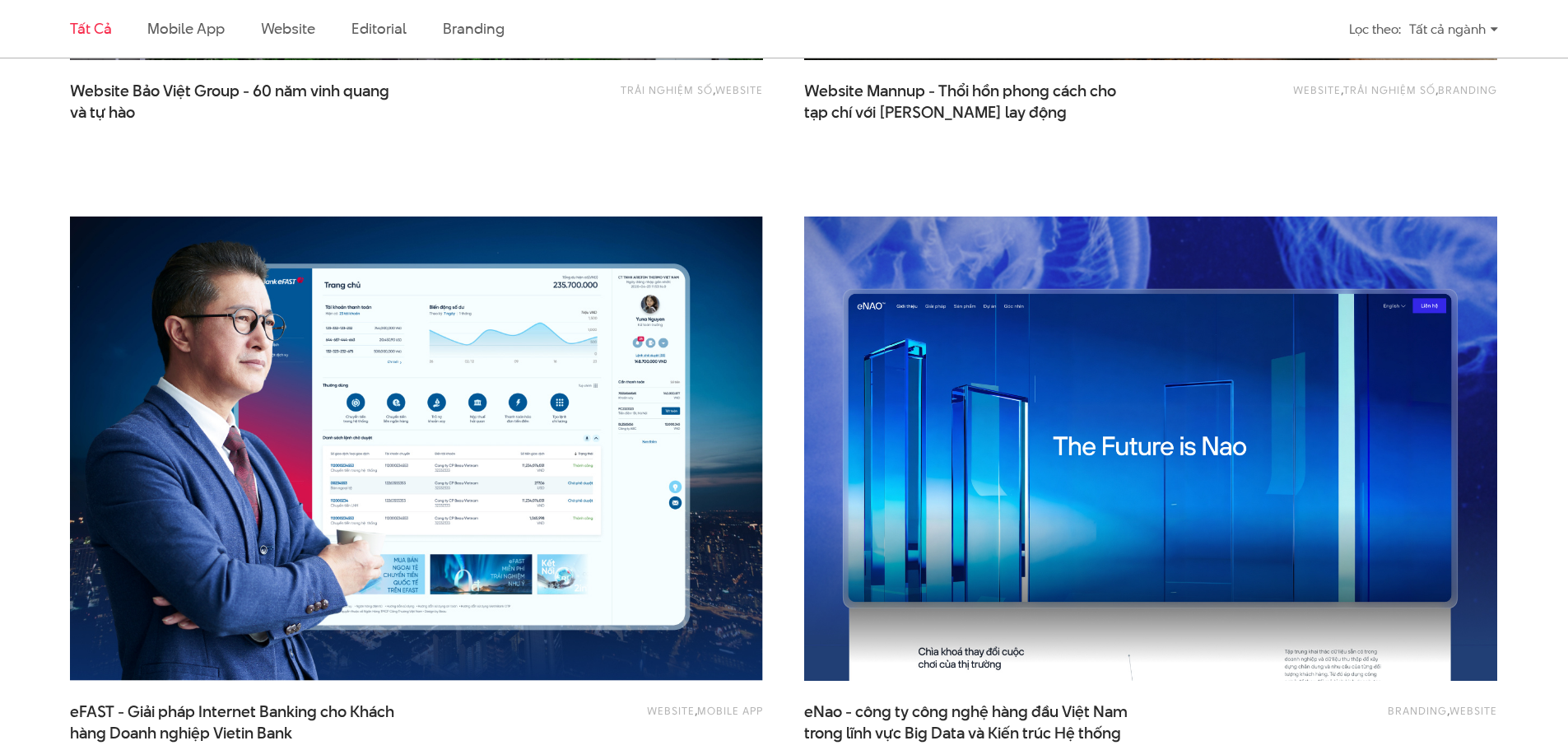
click at [1206, 484] on img at bounding box center [1150, 449] width 762 height 511
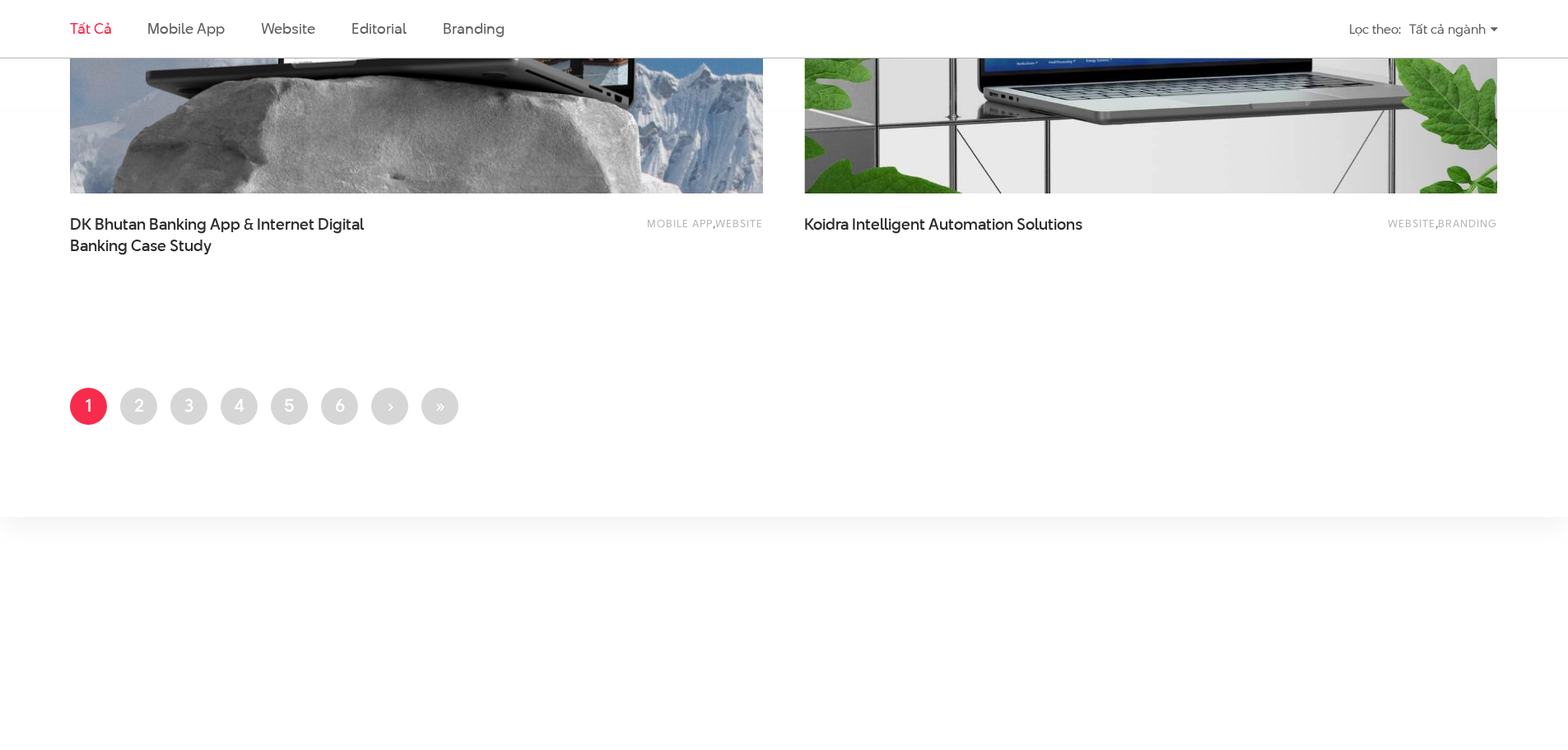
scroll to position [4115, 0]
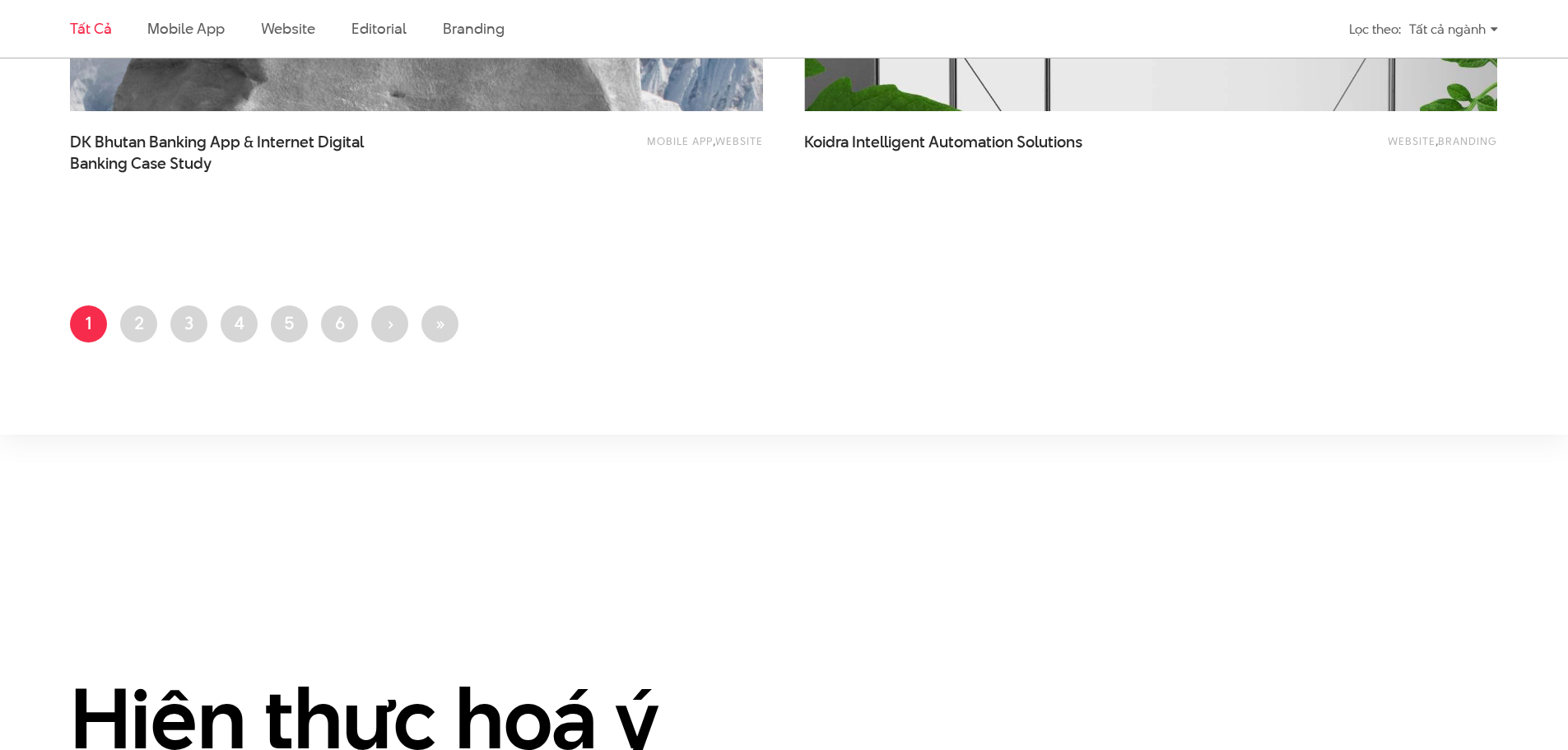
click at [126, 343] on ul "Trang hiện thời 1 Trang 2 Trang 3 Trang 4 Trang 5 Trang 6 Next page › Last page…" at bounding box center [784, 329] width 1428 height 47
click at [139, 332] on link "Trang 2" at bounding box center [139, 324] width 37 height 37
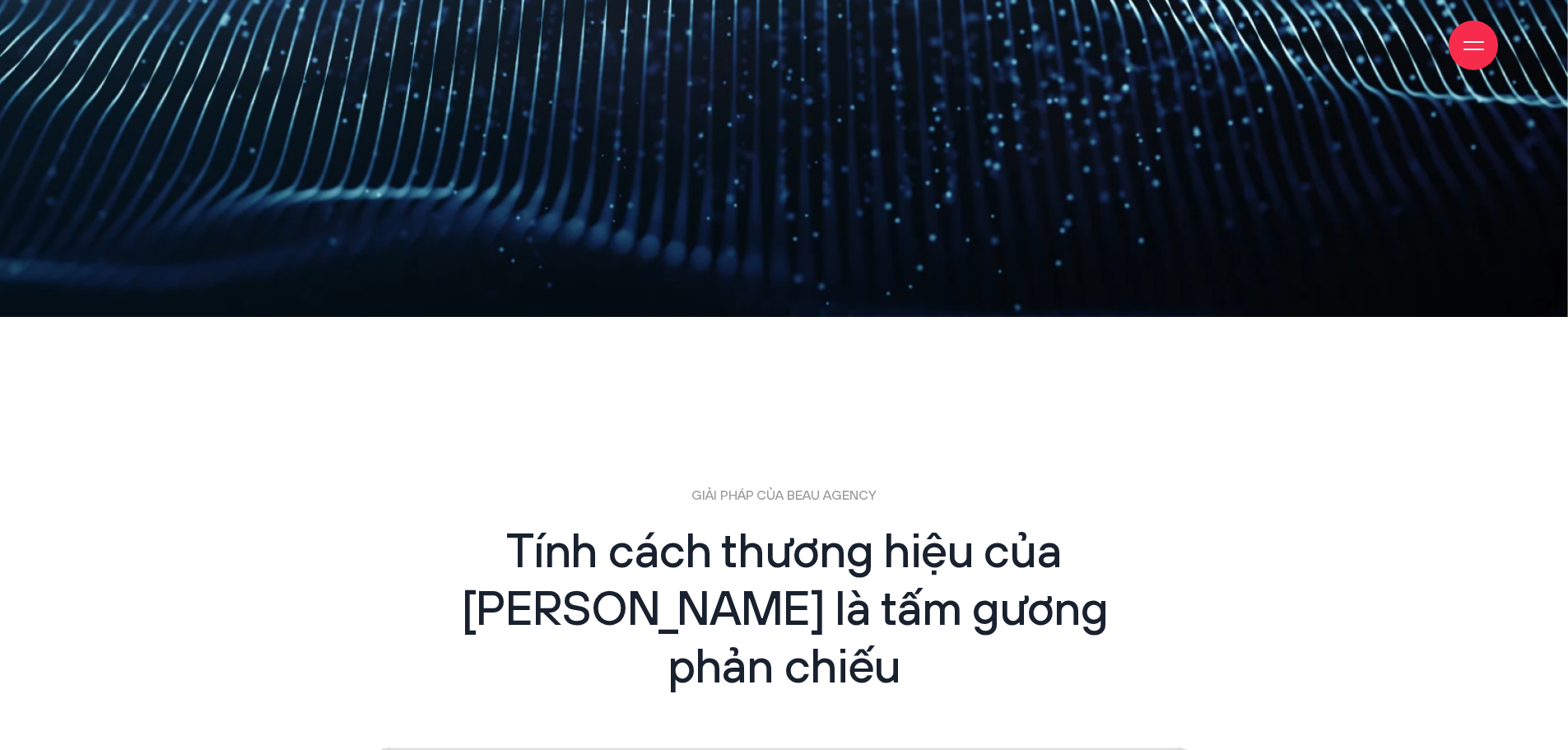
scroll to position [3244, 0]
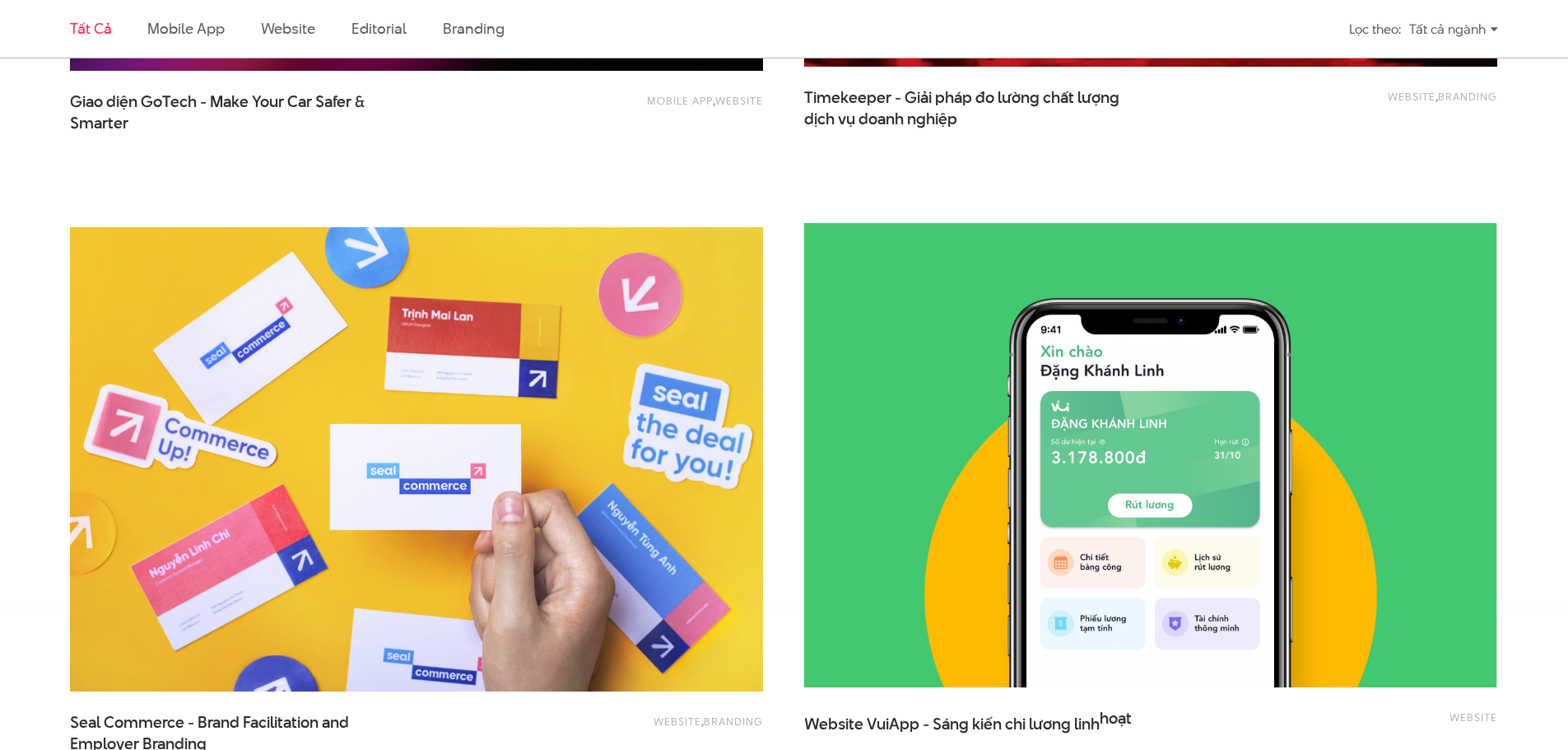
scroll to position [3787, 0]
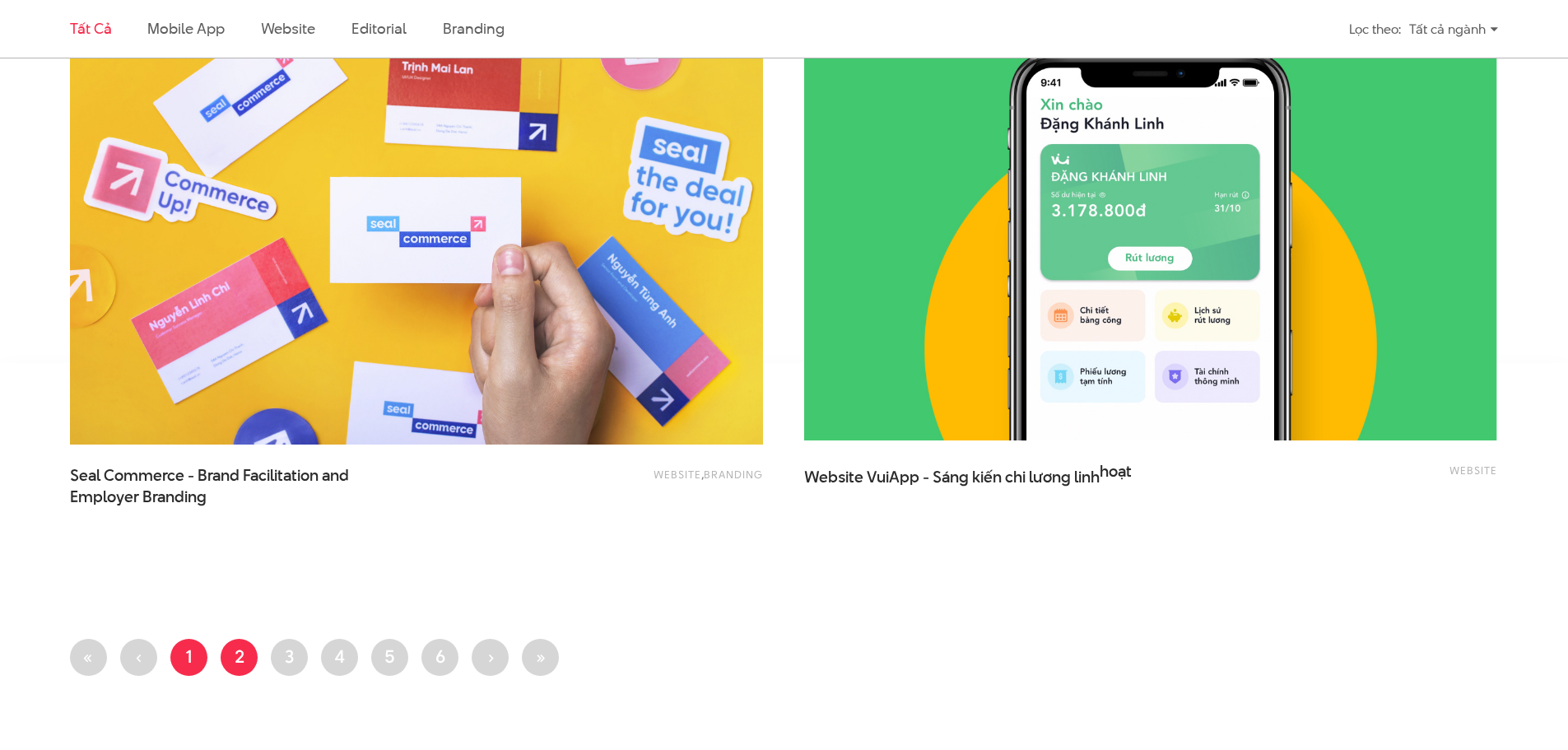
click at [196, 660] on link "Trang 1" at bounding box center [189, 657] width 37 height 37
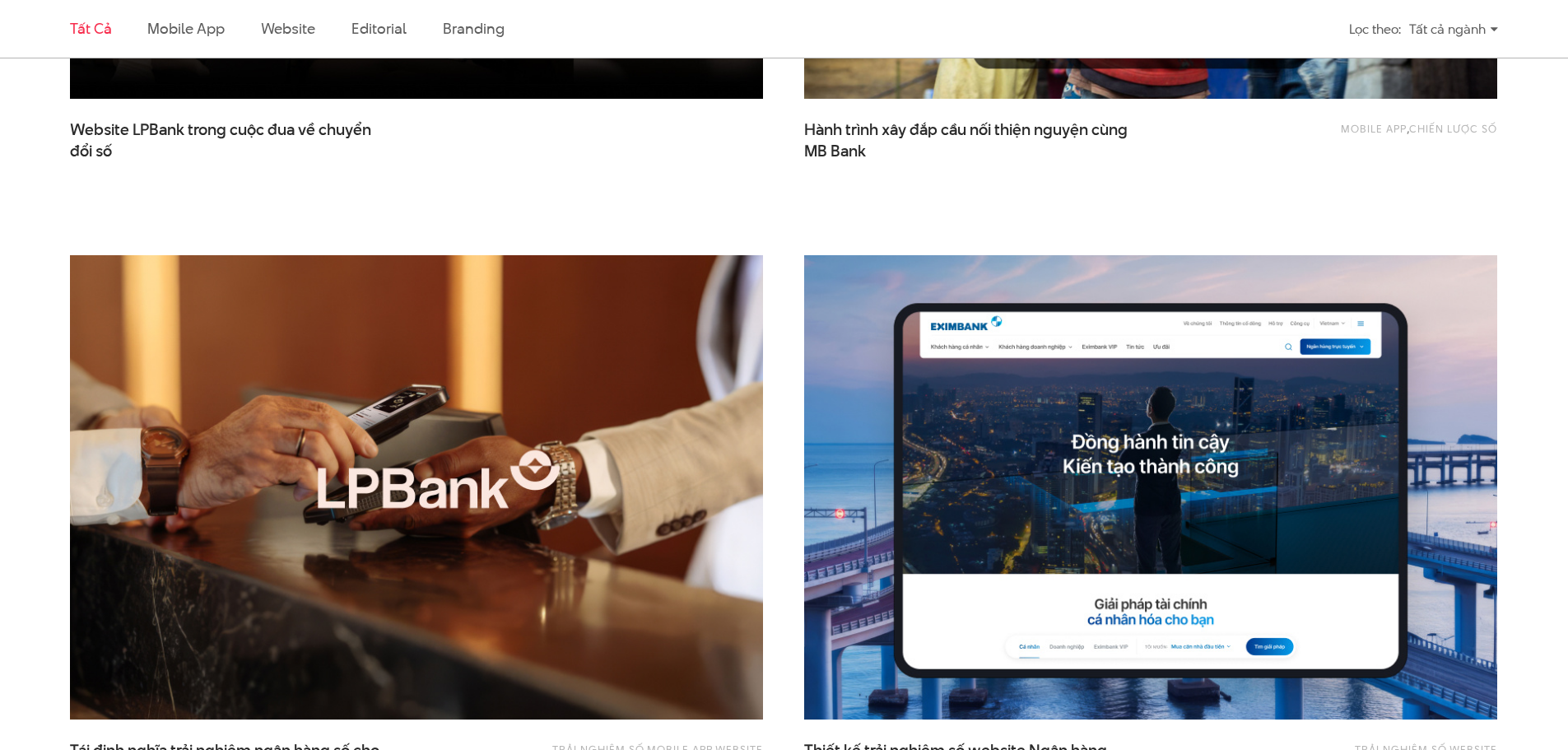
scroll to position [1152, 0]
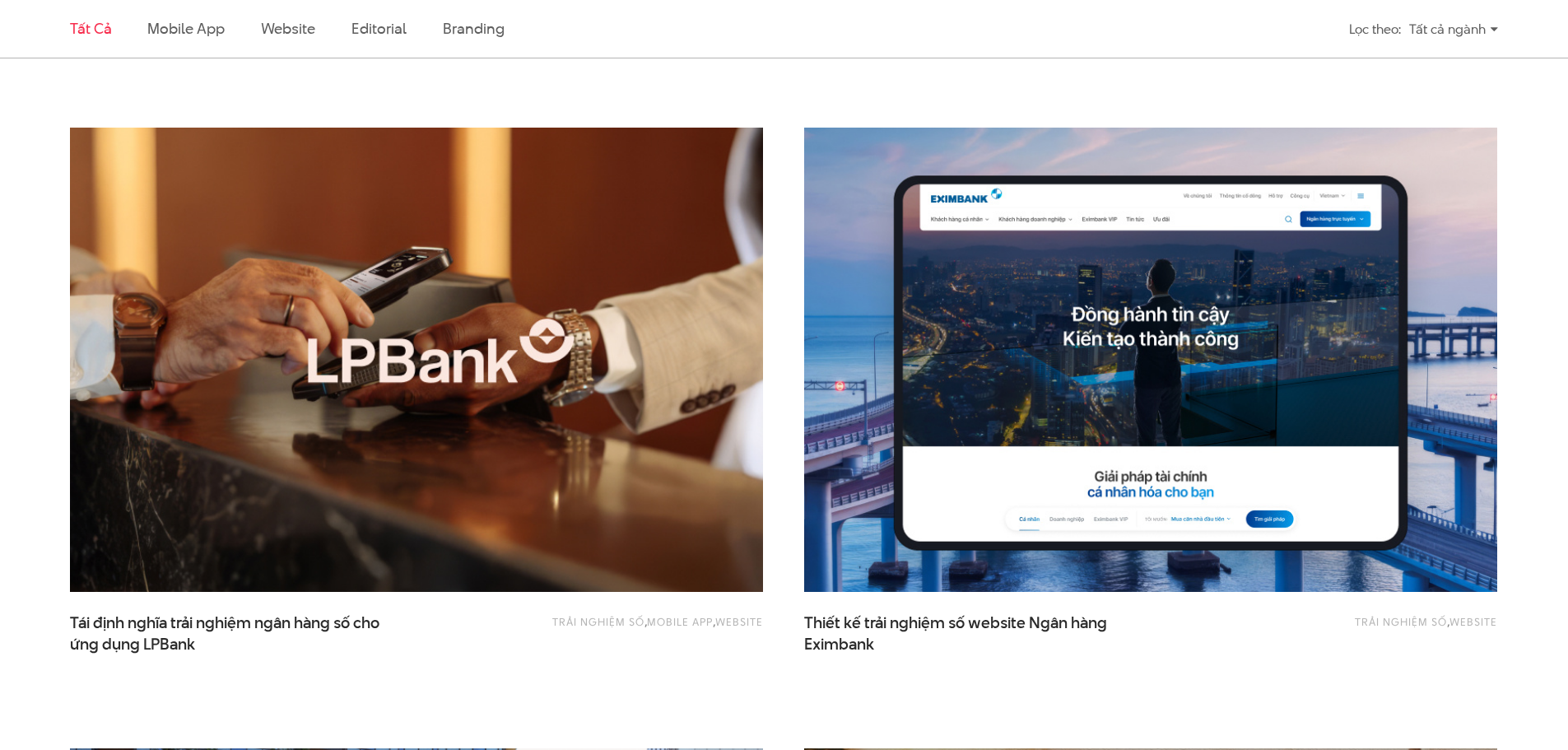
click at [617, 399] on img at bounding box center [416, 360] width 762 height 511
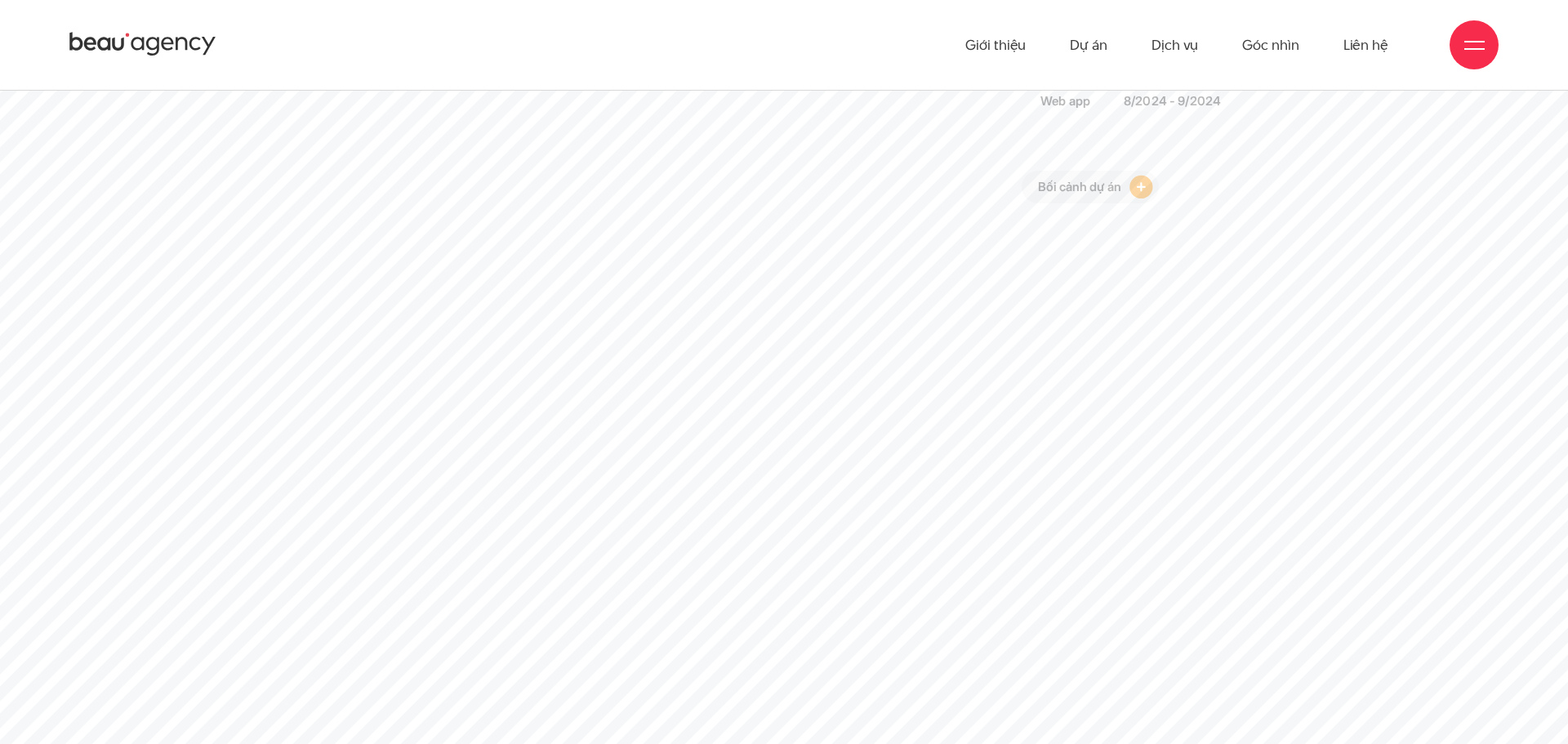
drag, startPoint x: 839, startPoint y: 416, endPoint x: 707, endPoint y: 441, distance: 134.3
drag, startPoint x: 642, startPoint y: 440, endPoint x: 712, endPoint y: 405, distance: 78.3
drag, startPoint x: 759, startPoint y: 395, endPoint x: 718, endPoint y: 410, distance: 43.7
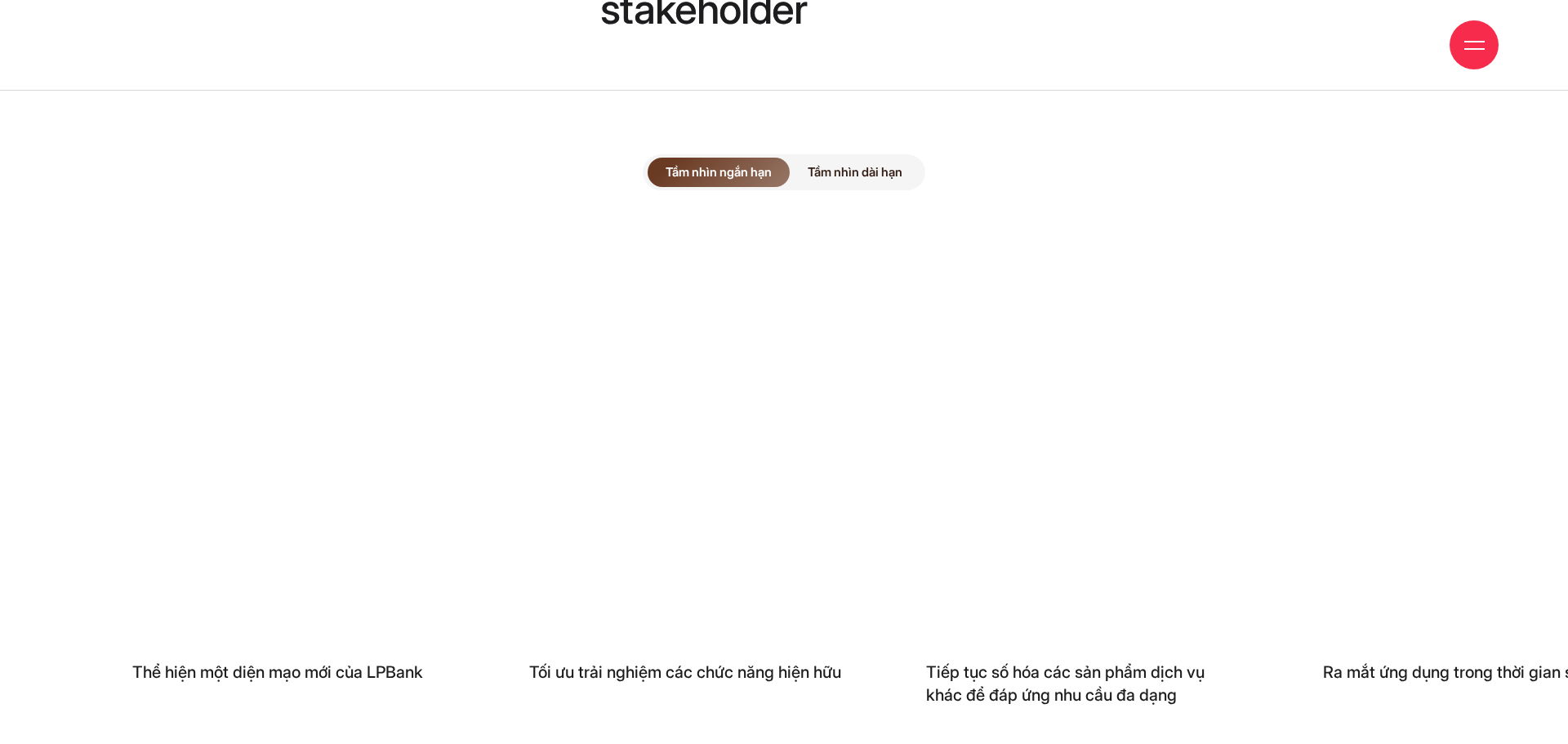
click at [866, 158] on span "Tầm nhìn dài hạn" at bounding box center [855, 172] width 131 height 30
